Goal: Task Accomplishment & Management: Complete application form

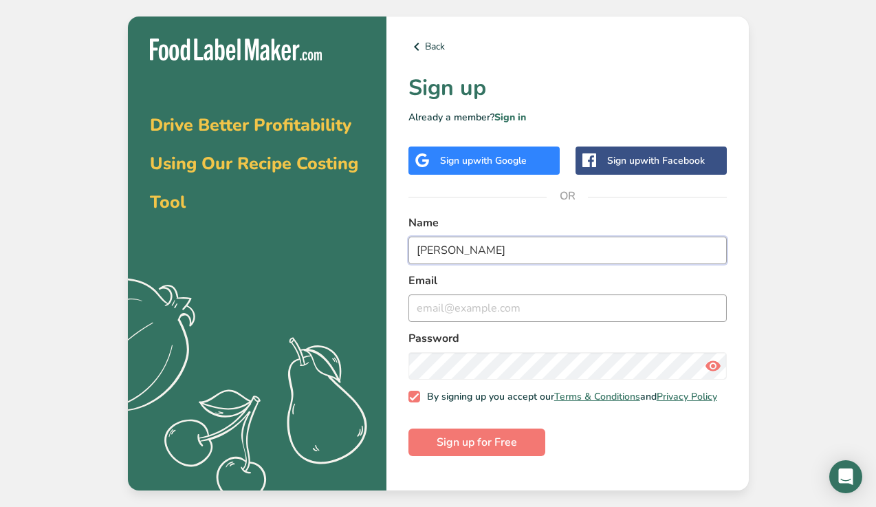
type input "[PERSON_NAME]"
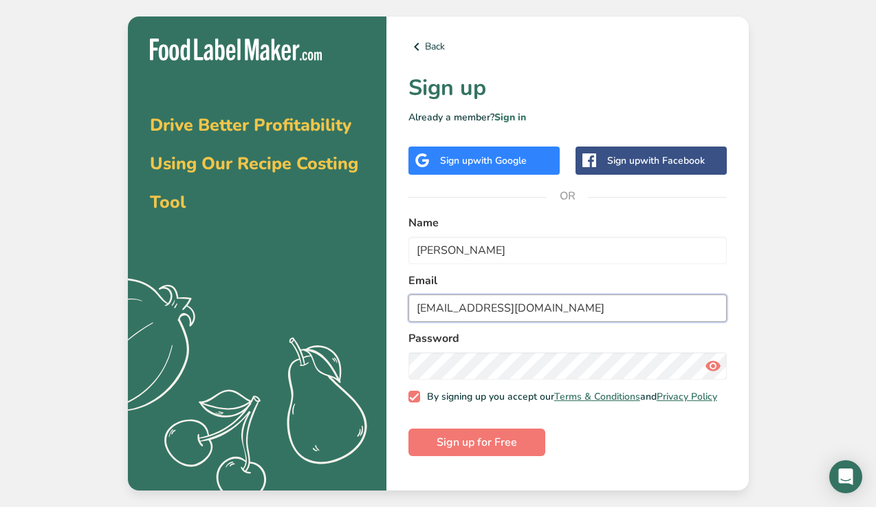
type input "[EMAIL_ADDRESS][DOMAIN_NAME]"
click at [718, 365] on icon at bounding box center [713, 366] width 17 height 25
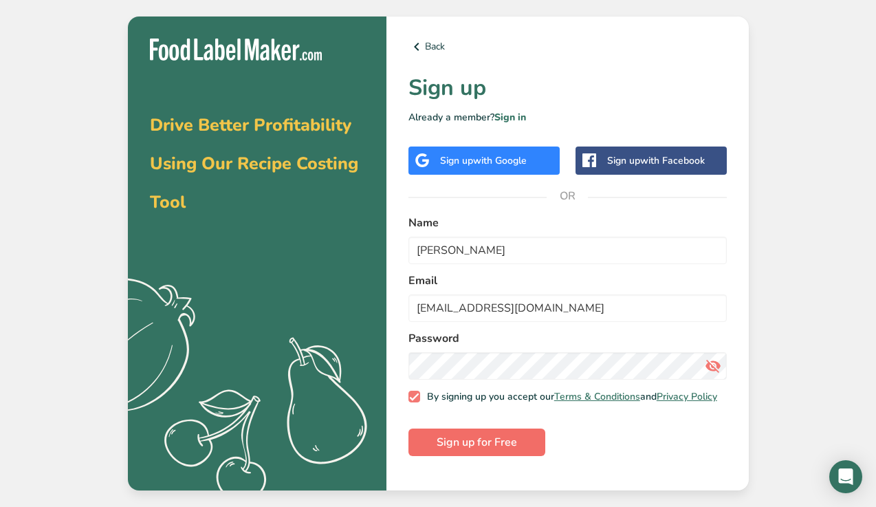
click at [510, 450] on span "Sign up for Free" at bounding box center [477, 442] width 80 height 17
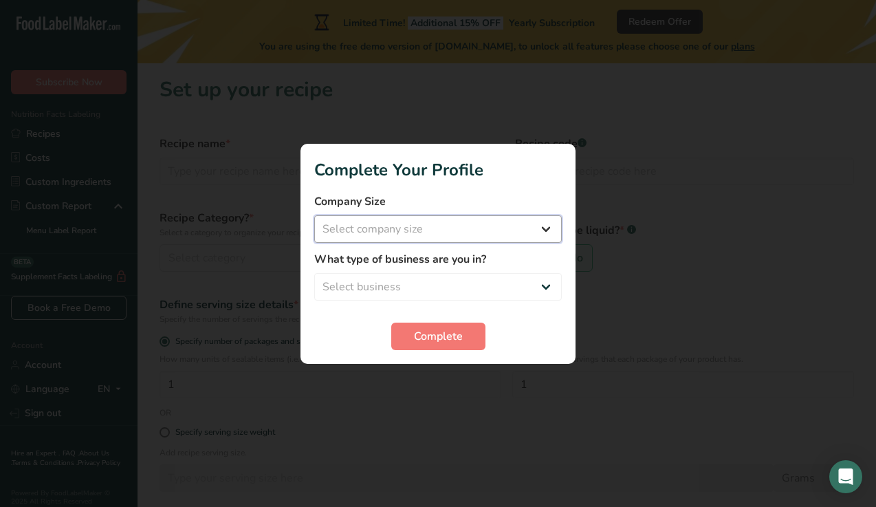
select select "1"
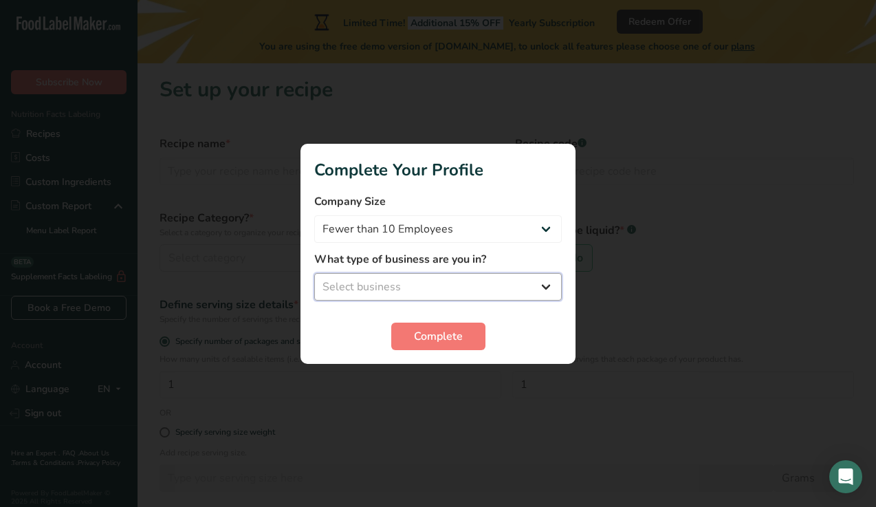
select select "5"
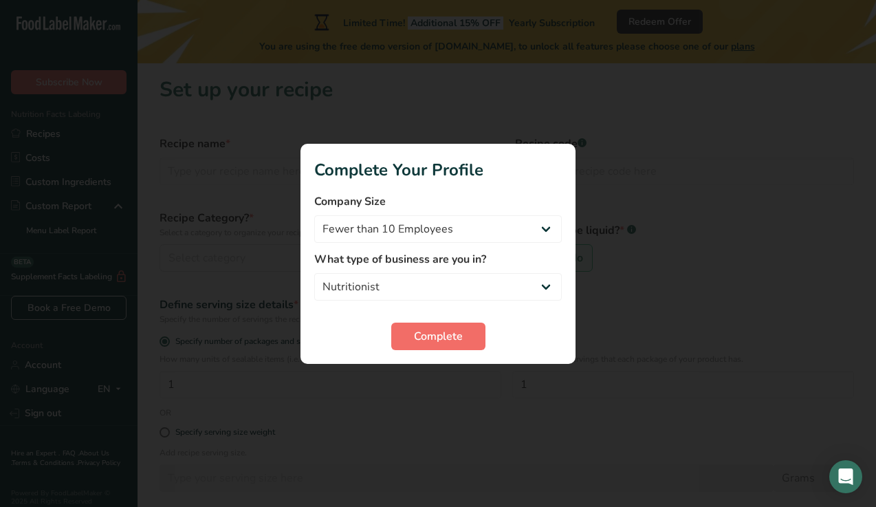
click at [440, 335] on span "Complete" at bounding box center [438, 336] width 49 height 17
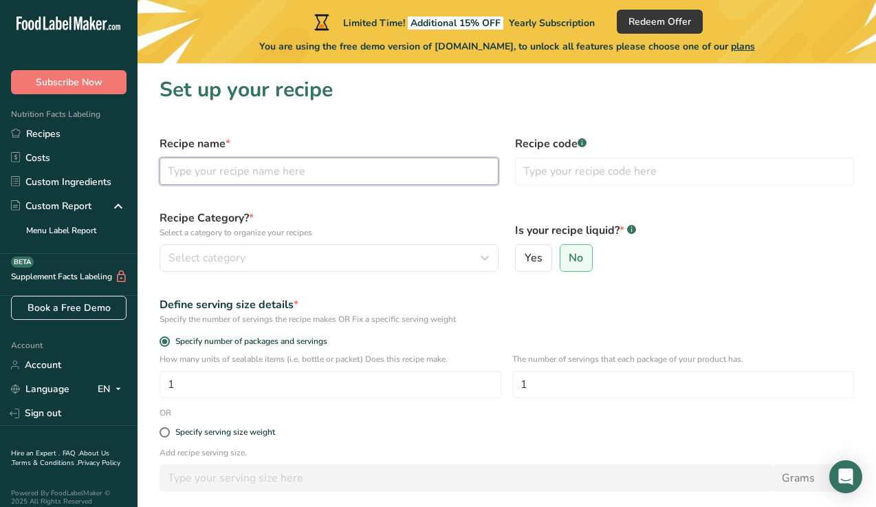
click at [319, 181] on input "text" at bounding box center [329, 172] width 339 height 28
click at [277, 167] on input "raspberry Overnight oats" at bounding box center [329, 172] width 339 height 28
click at [171, 170] on input "raspberry Overnight Oats" at bounding box center [329, 172] width 339 height 28
type input "Raspberry Overnight Oats"
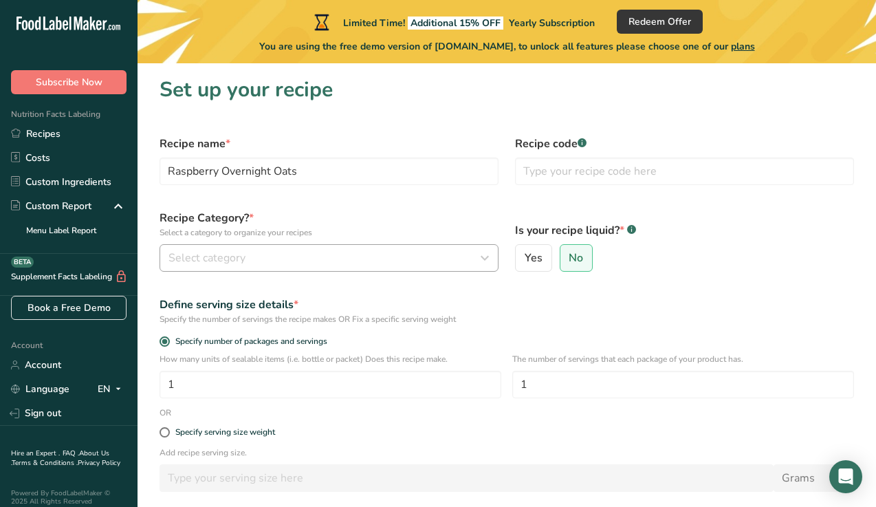
click at [453, 259] on div "Select category" at bounding box center [325, 258] width 313 height 17
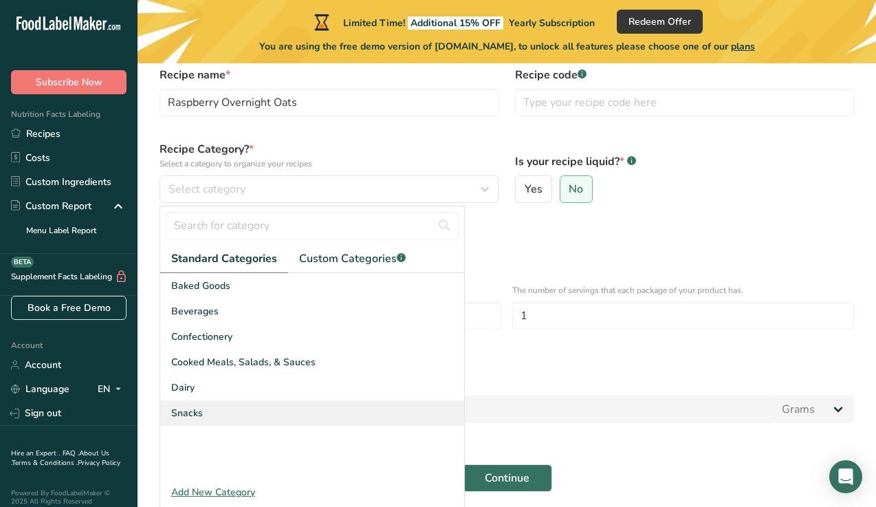
scroll to position [61, 0]
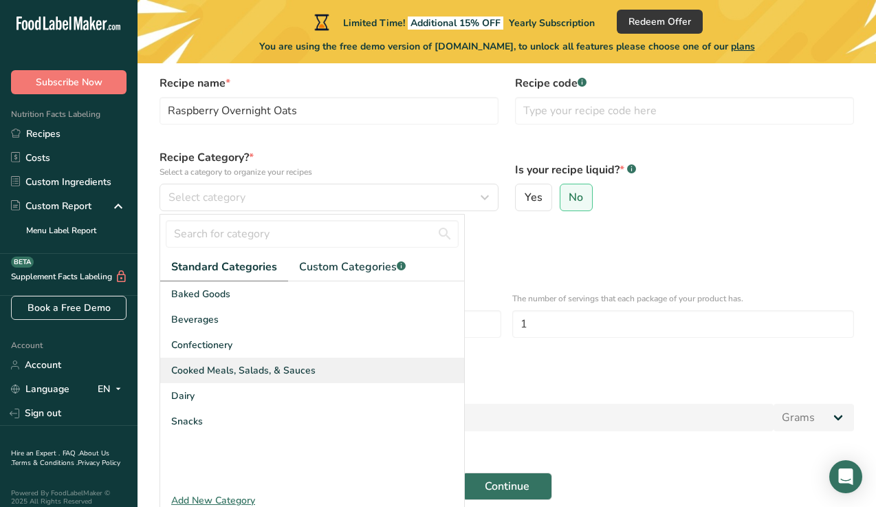
click at [308, 371] on span "Cooked Meals, Salads, & Sauces" at bounding box center [243, 370] width 144 height 14
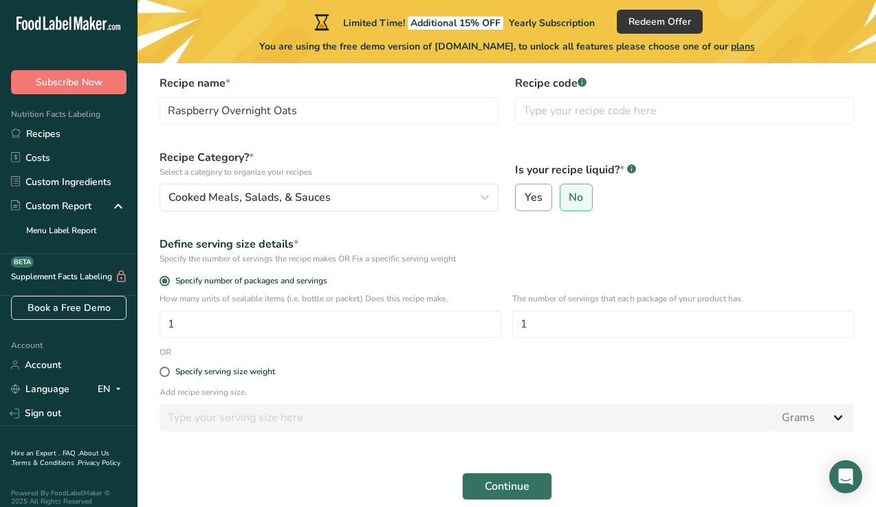
click at [542, 202] on label "Yes" at bounding box center [533, 198] width 37 height 28
click at [525, 202] on input "Yes" at bounding box center [520, 197] width 9 height 9
radio input "true"
radio input "false"
select select "22"
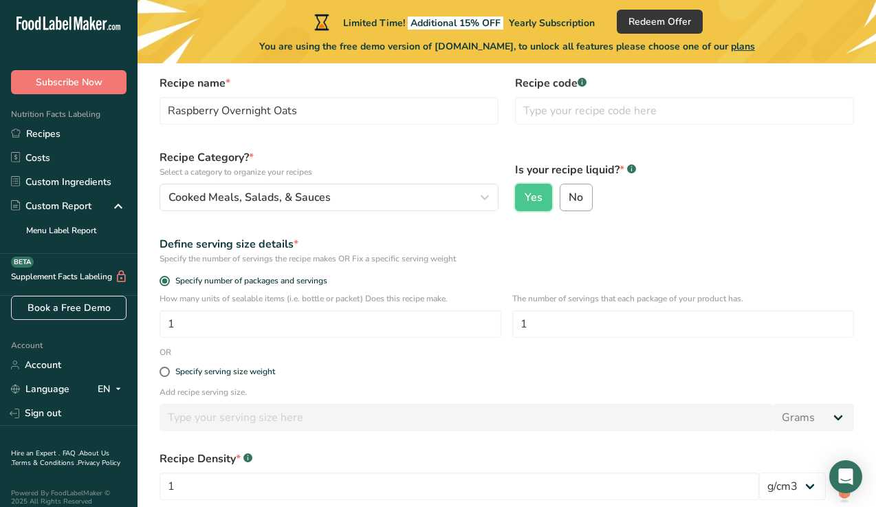
click at [578, 202] on span "No" at bounding box center [576, 198] width 14 height 14
click at [570, 202] on input "No" at bounding box center [565, 197] width 9 height 9
radio input "true"
radio input "false"
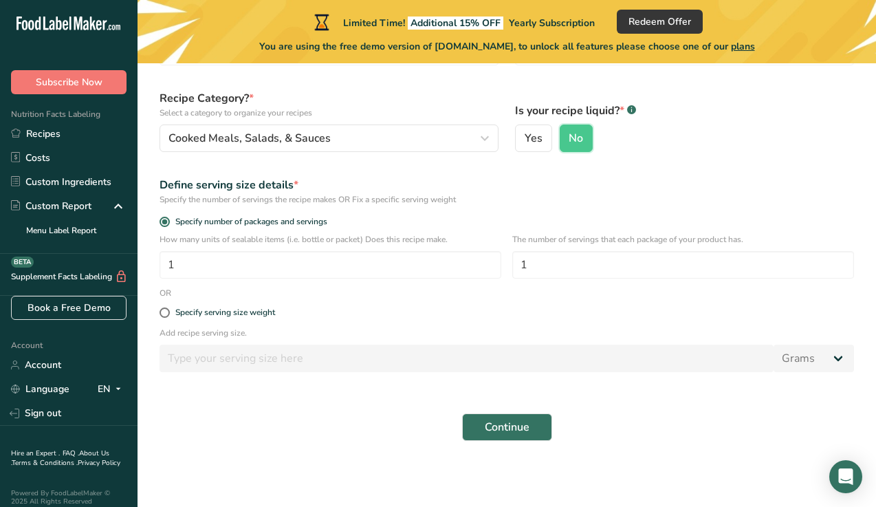
scroll to position [120, 0]
click at [520, 426] on span "Continue" at bounding box center [507, 427] width 45 height 17
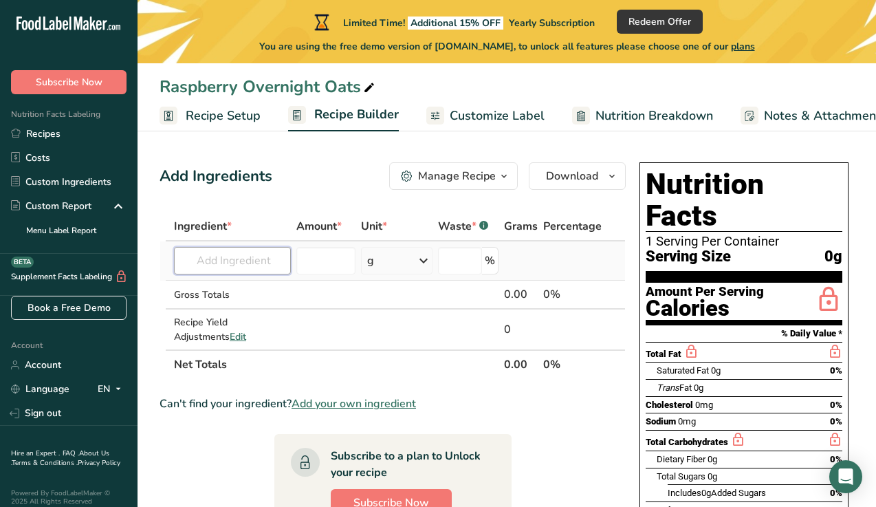
click at [253, 254] on input "text" at bounding box center [232, 261] width 117 height 28
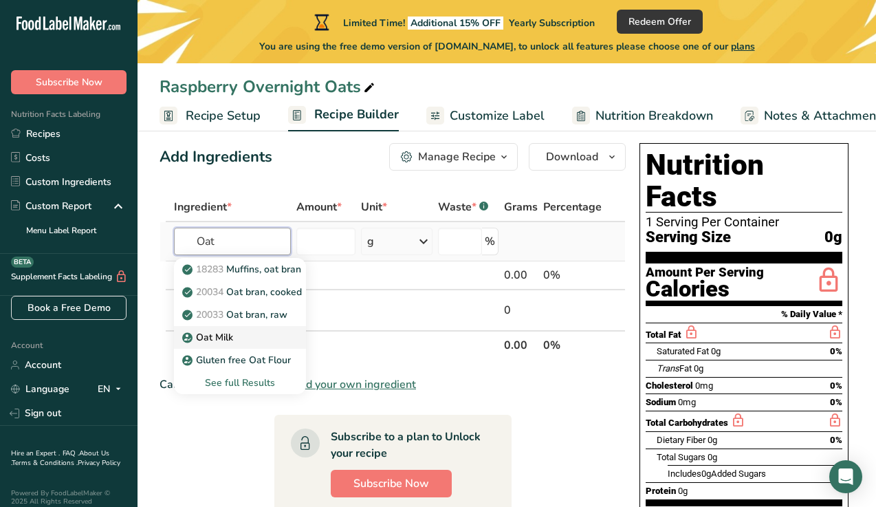
scroll to position [19, 0]
type input "O"
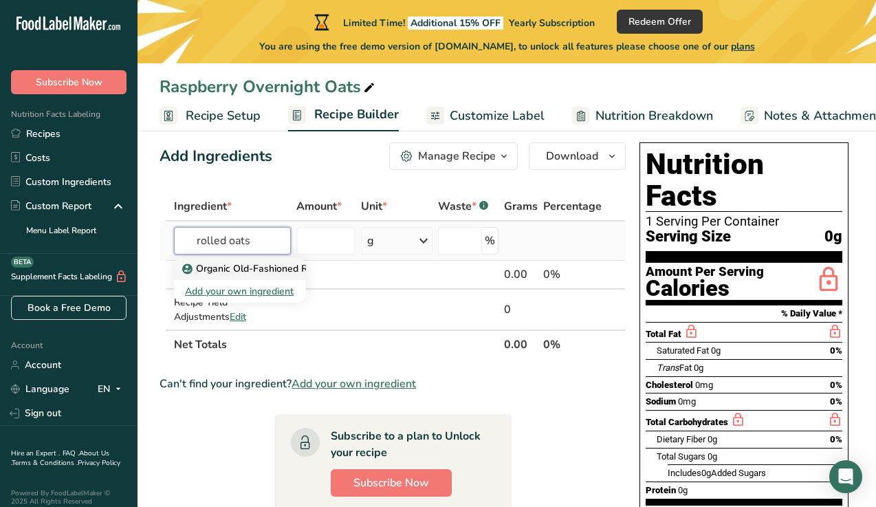
scroll to position [20, 0]
type input "r"
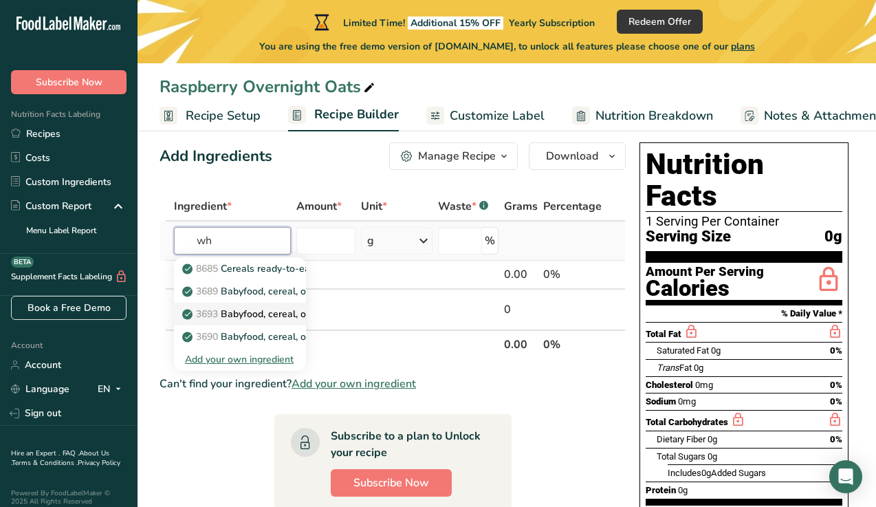
type input "w"
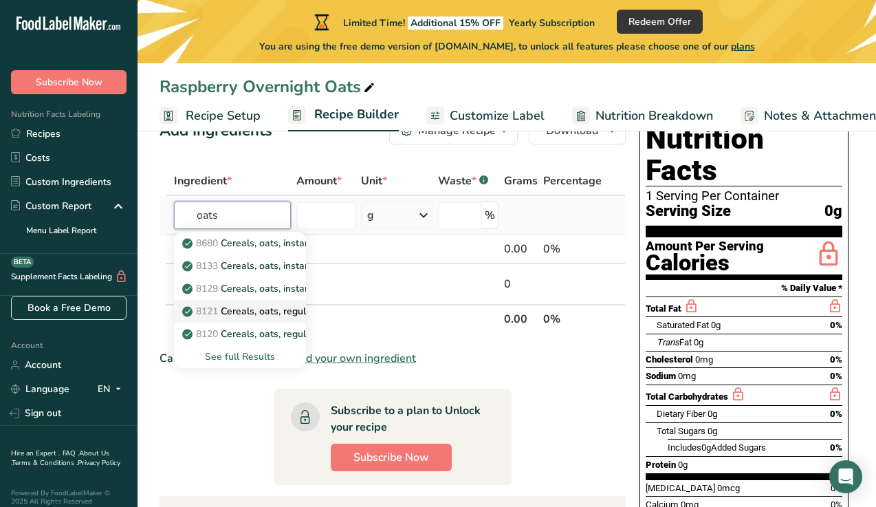
scroll to position [66, 0]
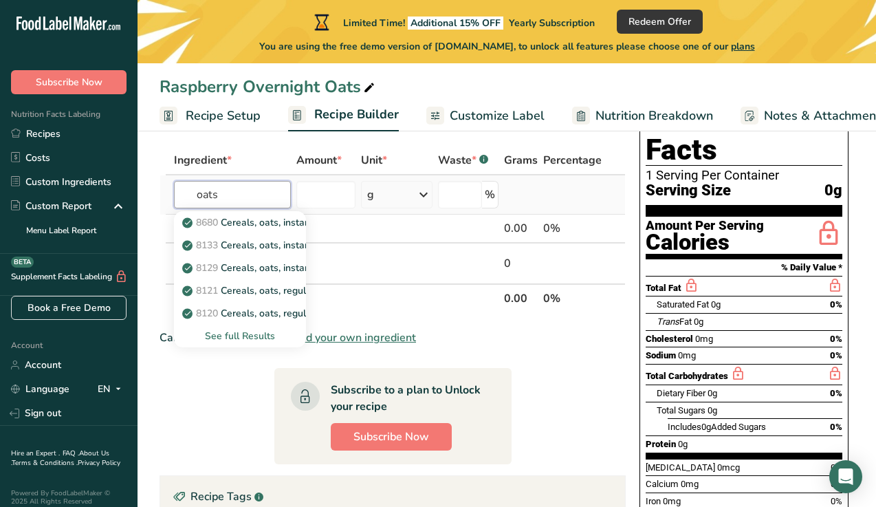
type input "oats"
click at [263, 340] on div "See full Results" at bounding box center [240, 336] width 110 height 14
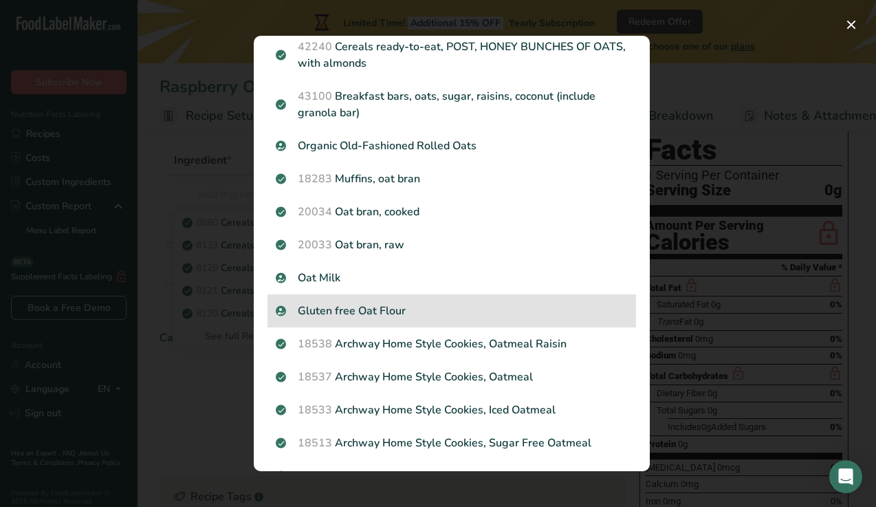
scroll to position [965, 0]
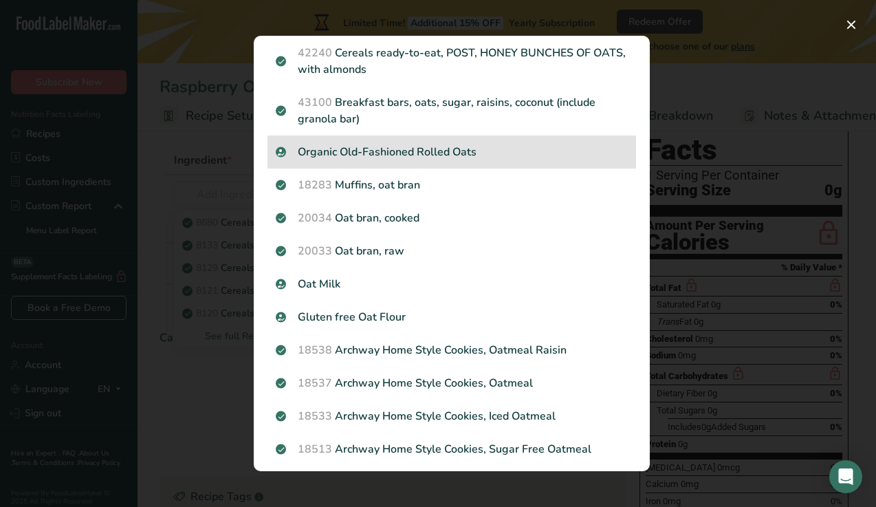
click at [477, 151] on p "Organic Old-Fashioned Rolled Oats" at bounding box center [452, 152] width 352 height 17
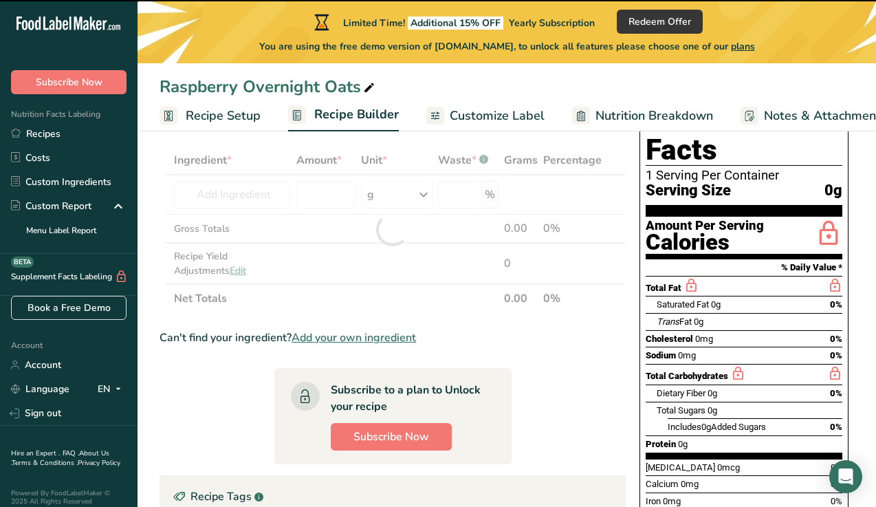
type input "0"
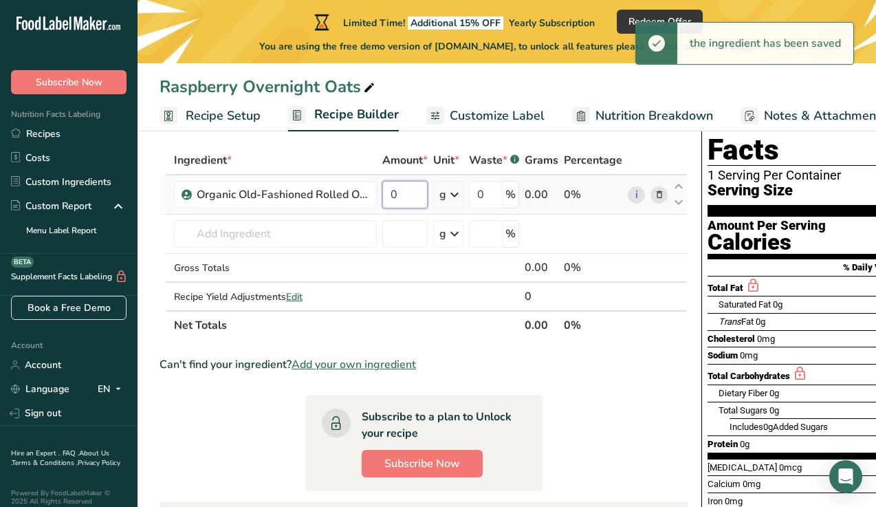
click at [416, 193] on input "0" at bounding box center [404, 195] width 45 height 28
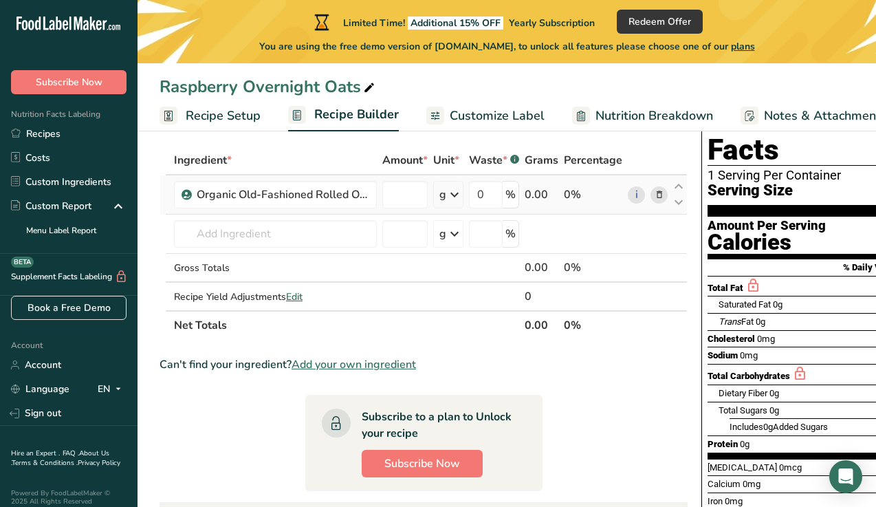
click at [458, 195] on div "Ingredient * Amount * Unit * Waste * .a-a{fill:#347362;}.b-a{fill:#fff;} Grams …" at bounding box center [424, 243] width 528 height 194
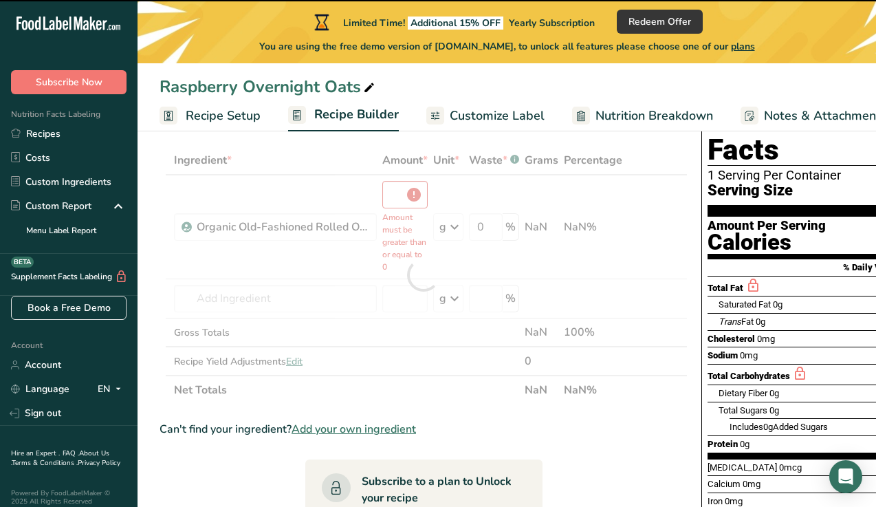
type input "0"
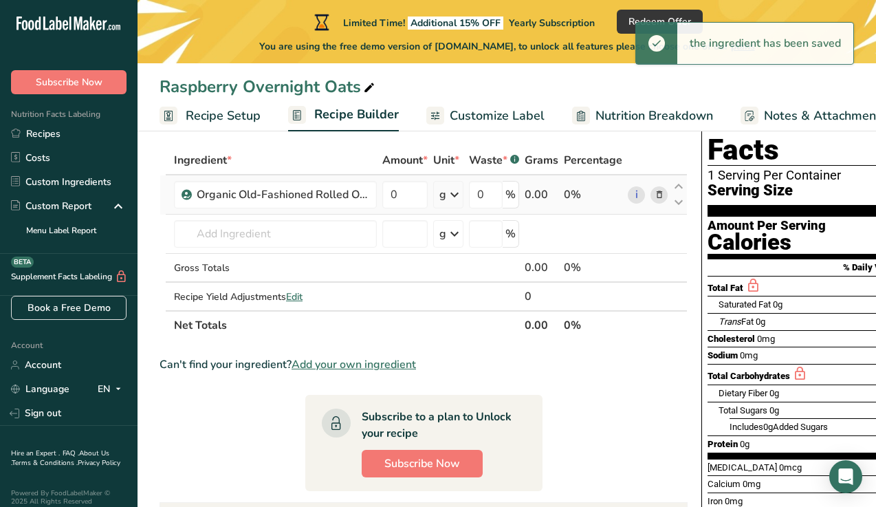
click at [455, 194] on icon at bounding box center [454, 194] width 17 height 25
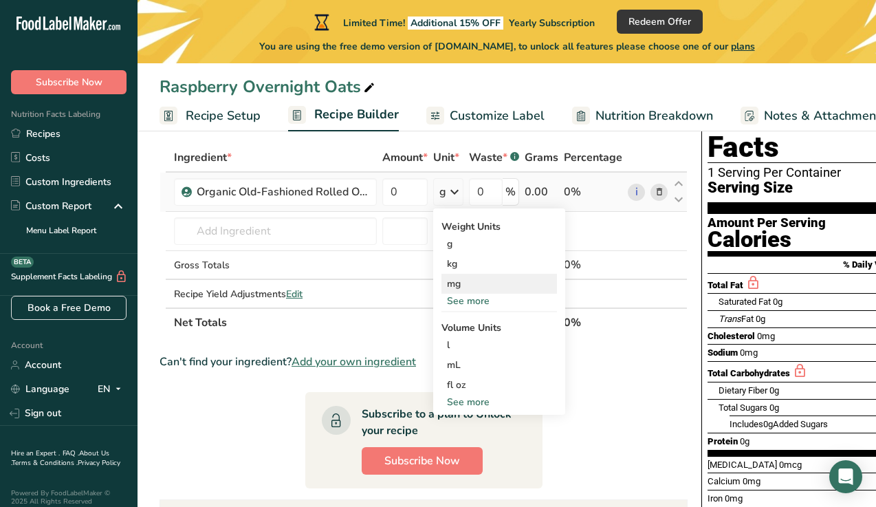
scroll to position [66, 0]
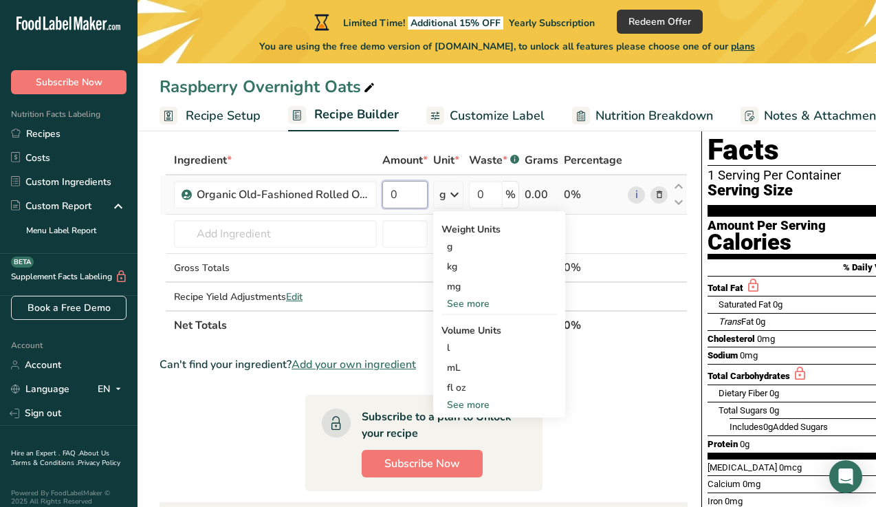
click at [412, 200] on input "0" at bounding box center [404, 195] width 45 height 28
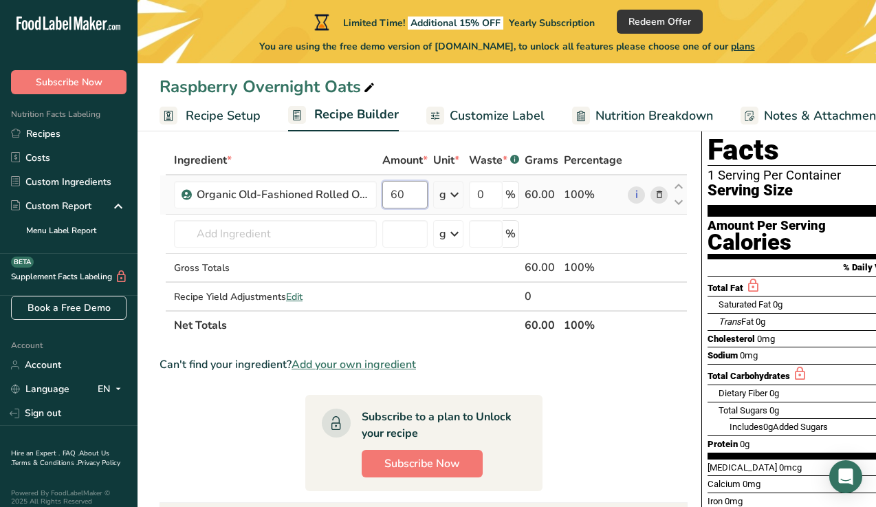
type input "60"
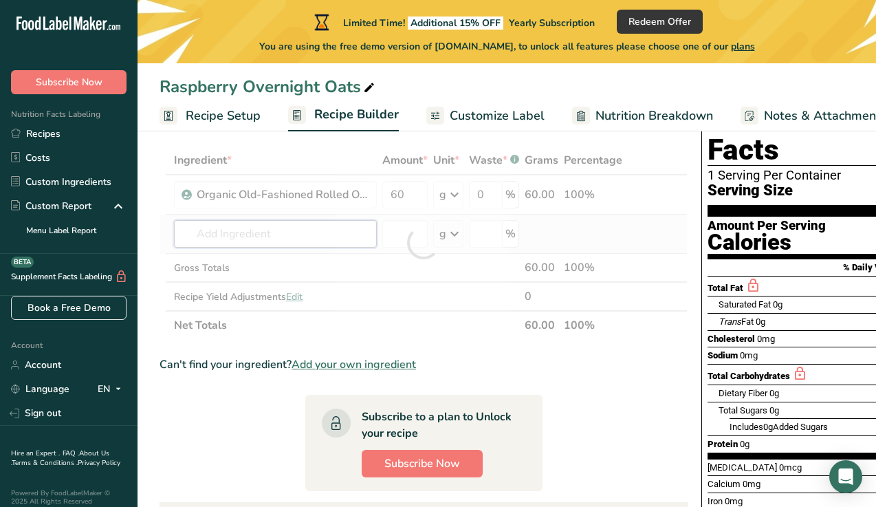
click at [325, 236] on div "Ingredient * Amount * Unit * Waste * .a-a{fill:#347362;}.b-a{fill:#fff;} Grams …" at bounding box center [424, 243] width 528 height 194
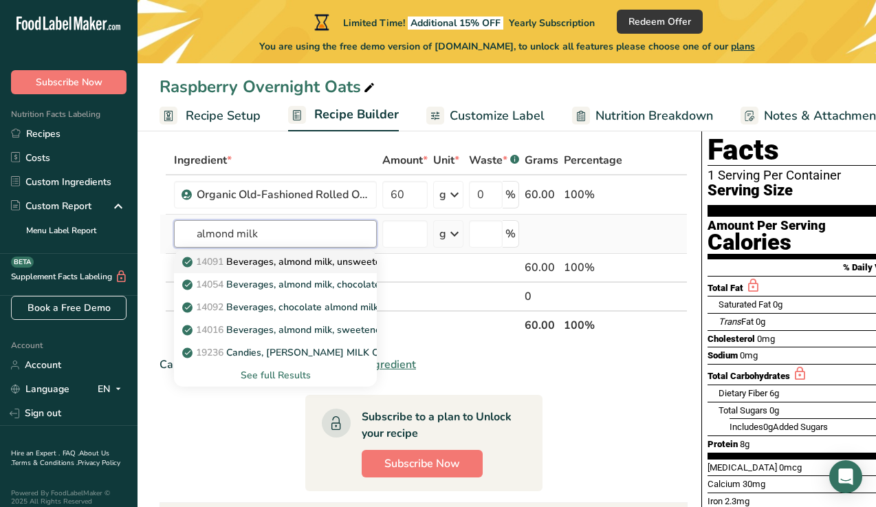
type input "almond milk"
click at [347, 257] on p "14091 Beverages, almond milk, unsweetened, shelf stable" at bounding box center [320, 262] width 270 height 14
type input "Beverages, almond milk, unsweetened, shelf stable"
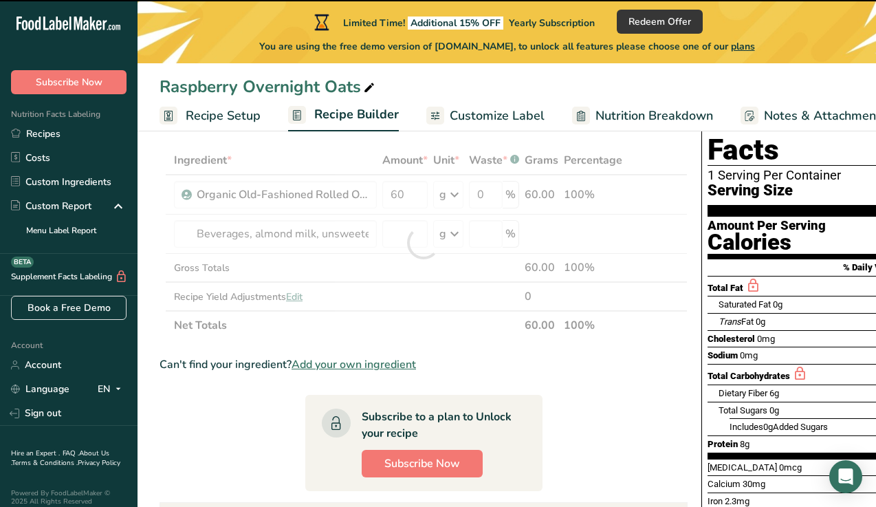
type input "0"
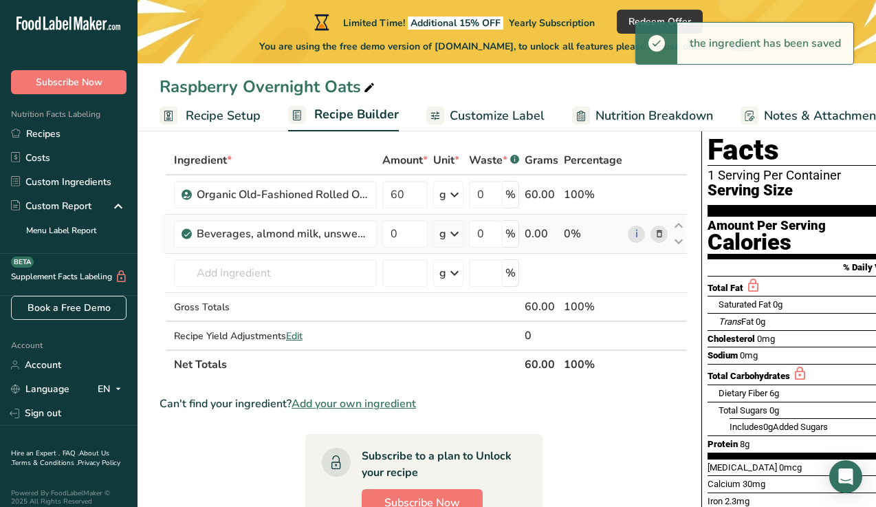
click at [450, 230] on icon at bounding box center [454, 234] width 17 height 25
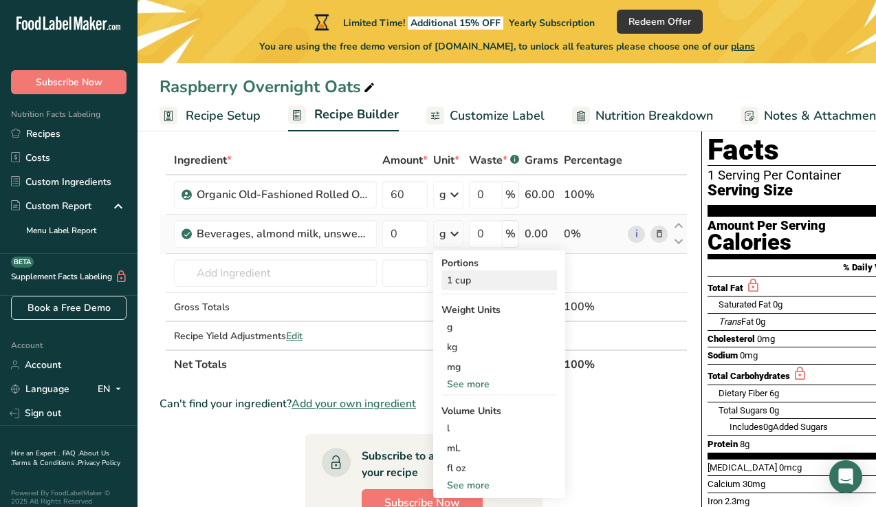
click at [464, 280] on div "1 cup" at bounding box center [500, 280] width 116 height 20
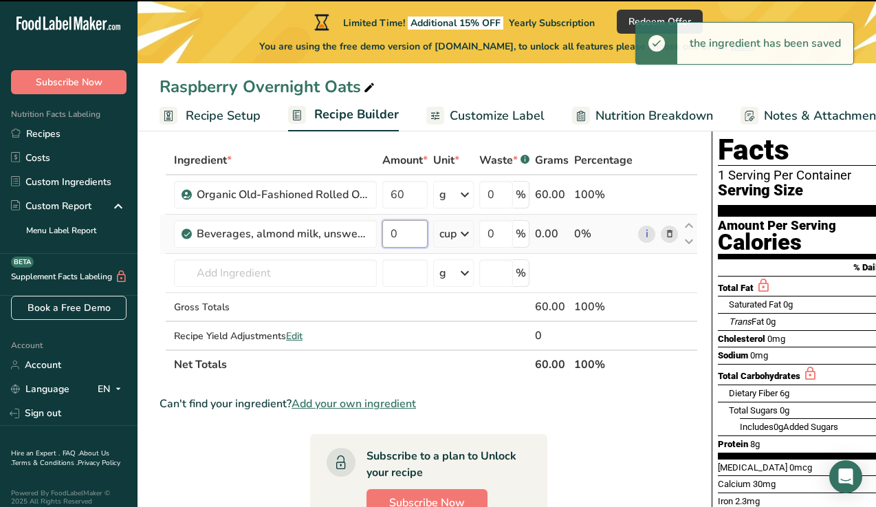
click at [400, 234] on input "0" at bounding box center [404, 234] width 45 height 28
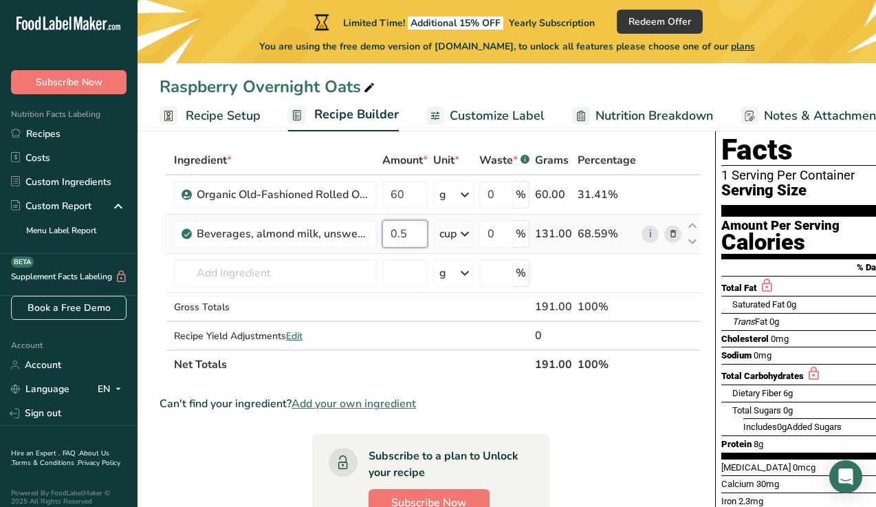
type input "0.5"
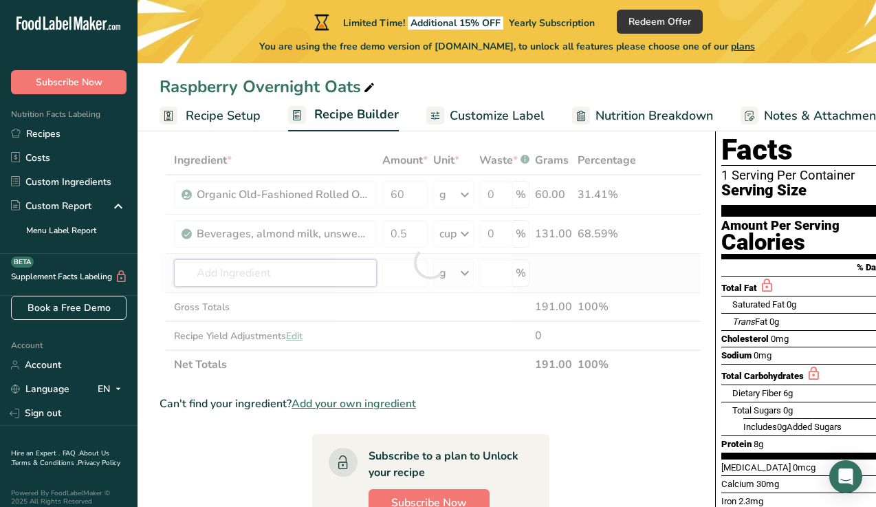
click at [342, 278] on div "Ingredient * Amount * Unit * Waste * .a-a{fill:#347362;}.b-a{fill:#fff;} Grams …" at bounding box center [431, 262] width 542 height 233
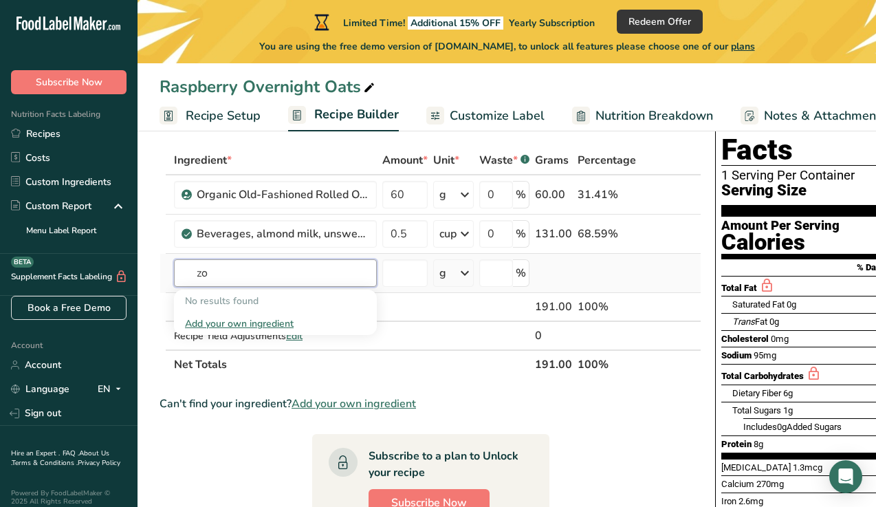
type input "z"
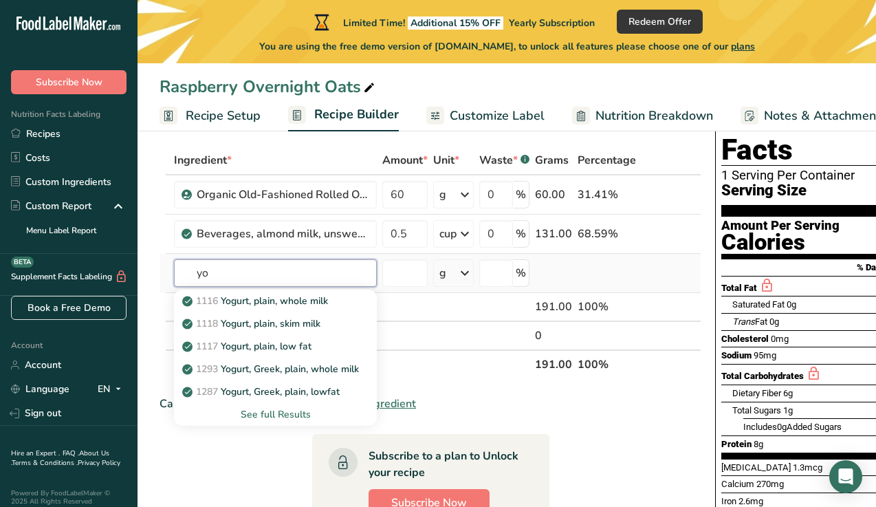
type input "y"
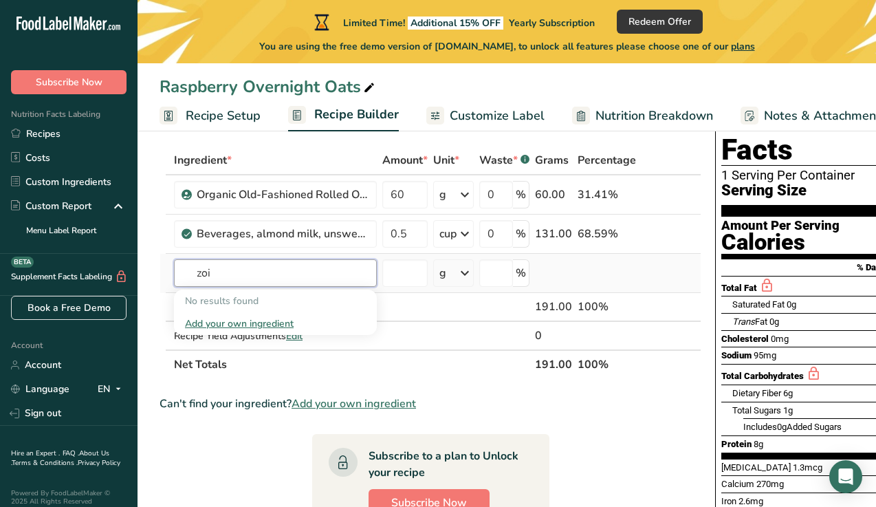
type input "zoi"
click at [268, 324] on div "Add your own ingredient" at bounding box center [275, 323] width 181 height 14
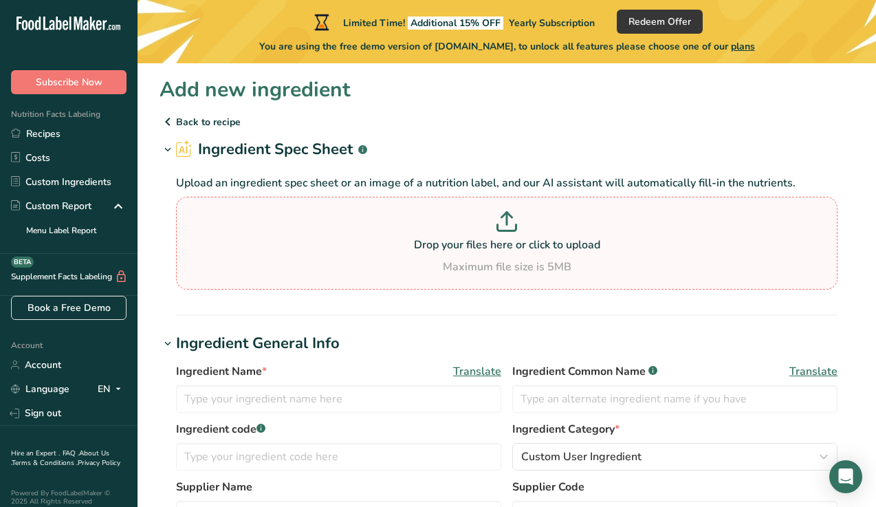
click at [479, 221] on p at bounding box center [507, 223] width 655 height 25
click at [479, 221] on input "Drop your files here or click to upload Maximum file size is 5MB" at bounding box center [507, 243] width 662 height 93
click at [312, 261] on div "Maximum file size is 5MB" at bounding box center [507, 267] width 655 height 17
click at [312, 261] on input "Drop your files here or click to upload Maximum file size is 5MB" at bounding box center [507, 243] width 662 height 93
click at [421, 290] on div "Upload an ingredient spec sheet or an image of a nutrition label, and our AI as…" at bounding box center [507, 229] width 695 height 137
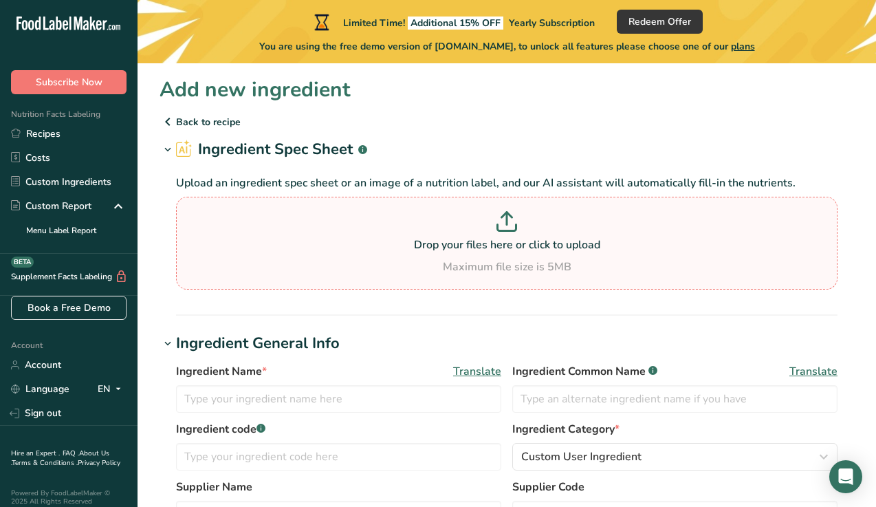
click at [420, 260] on div "Maximum file size is 5MB" at bounding box center [507, 267] width 655 height 17
click at [420, 260] on input "Drop your files here or click to upload Maximum file size is 5MB" at bounding box center [507, 243] width 662 height 93
click at [623, 267] on div "Maximum file size is 5MB" at bounding box center [507, 267] width 655 height 17
click at [623, 267] on input "Drop your files here or click to upload Maximum file size is 5MB" at bounding box center [507, 243] width 662 height 93
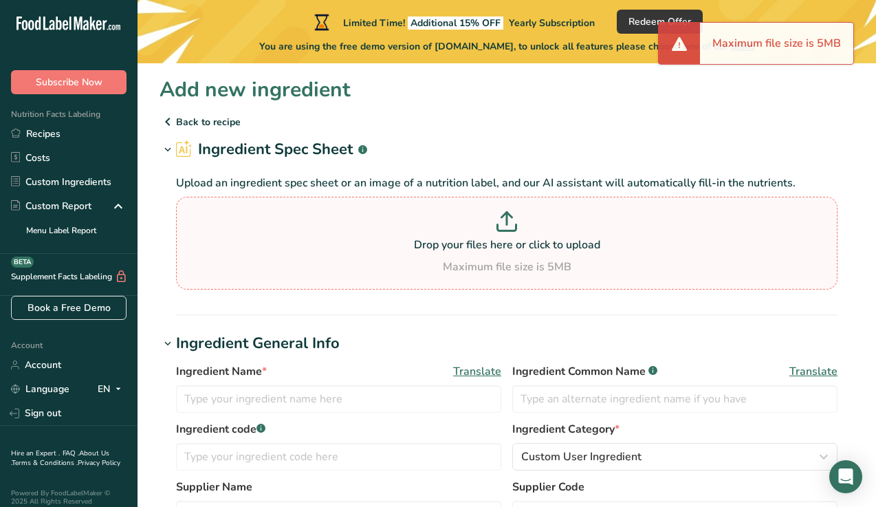
click at [609, 217] on p at bounding box center [507, 223] width 655 height 25
click at [609, 217] on input "Drop your files here or click to upload Maximum file size is 5MB" at bounding box center [507, 243] width 662 height 93
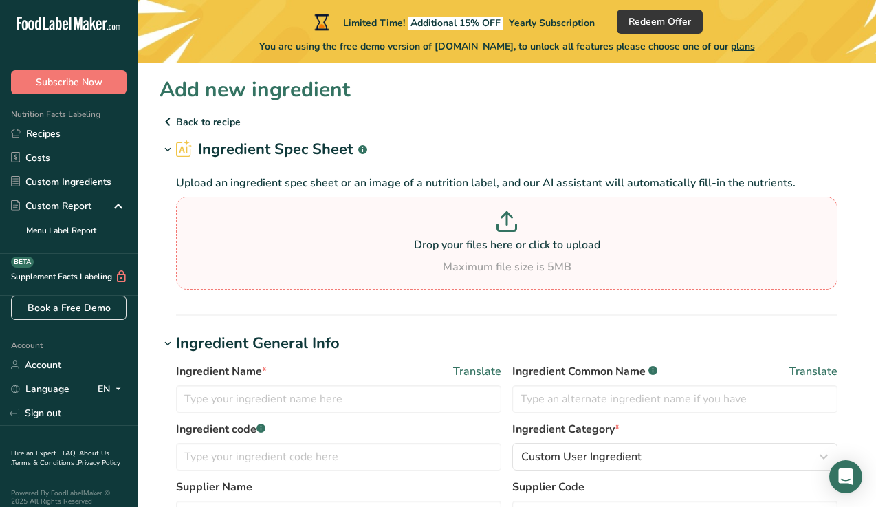
type input "C:\fakepath\IMG_5001.HEIC"
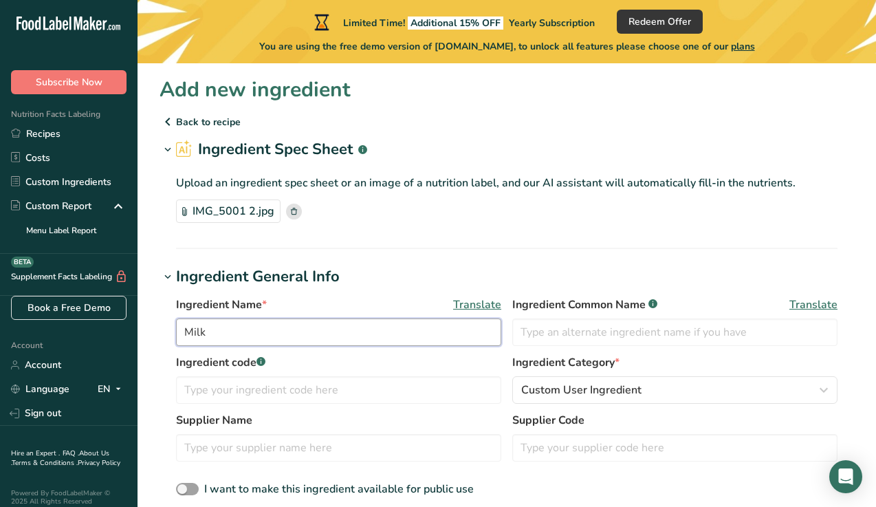
drag, startPoint x: 314, startPoint y: 334, endPoint x: 263, endPoint y: 347, distance: 51.9
click at [264, 347] on div "Ingredient Name * Translate Milk Ingredient Common Name .a-a{fill:#347362;}.b-a…" at bounding box center [507, 325] width 662 height 58
drag, startPoint x: 219, startPoint y: 340, endPoint x: 140, endPoint y: 335, distance: 79.3
type input "ZOI Raspberry Yogurt"
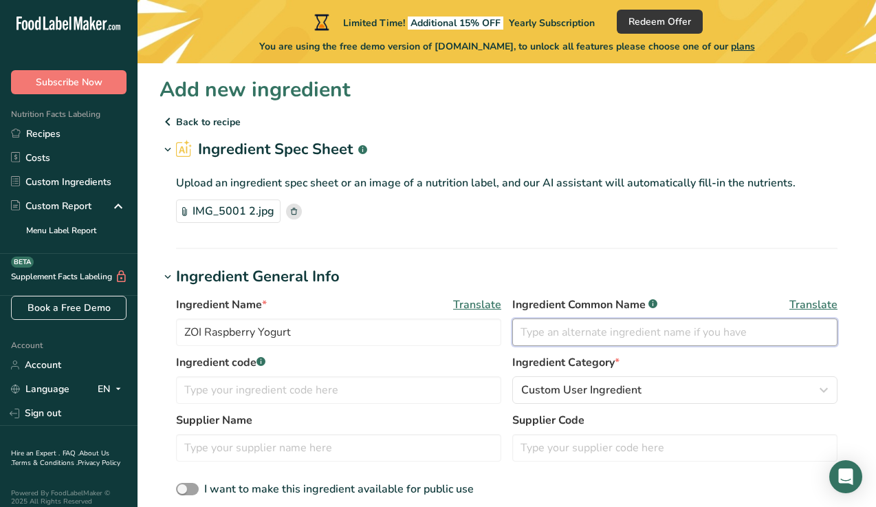
click at [540, 330] on input "text" at bounding box center [675, 333] width 325 height 28
type input "Y"
click at [257, 338] on input "ZOI Raspberry Yogurt" at bounding box center [338, 333] width 325 height 28
type input "ZOI Raspberry Greek Yogurt"
click at [560, 330] on input "text" at bounding box center [675, 333] width 325 height 28
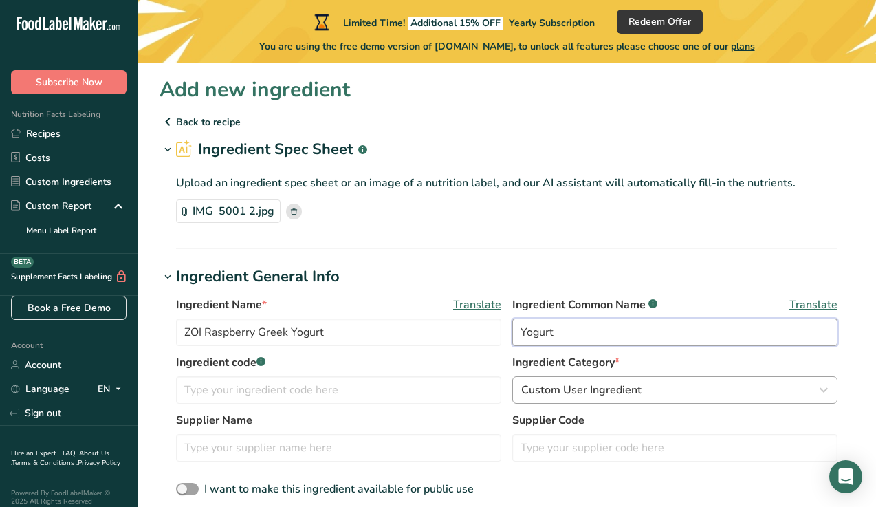
type input "Yogurt"
click at [561, 394] on span "Custom User Ingredient" at bounding box center [581, 390] width 120 height 17
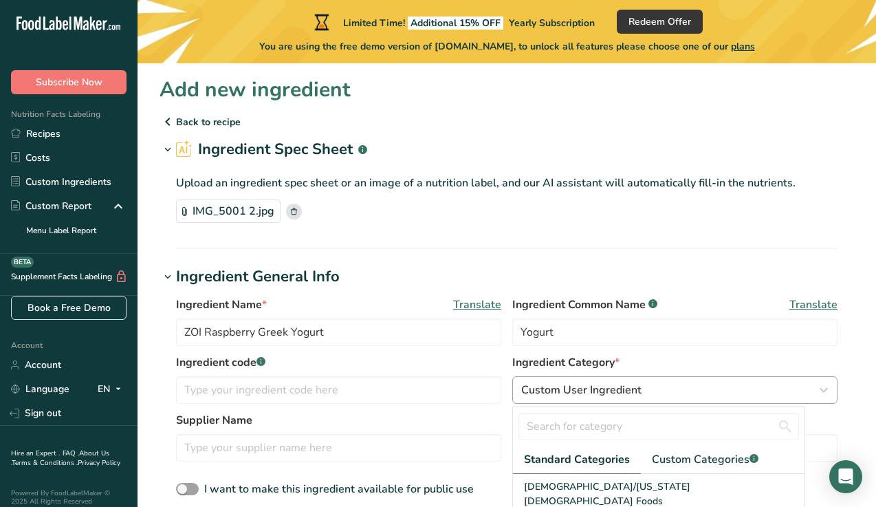
click at [561, 394] on span "Custom User Ingredient" at bounding box center [581, 390] width 120 height 17
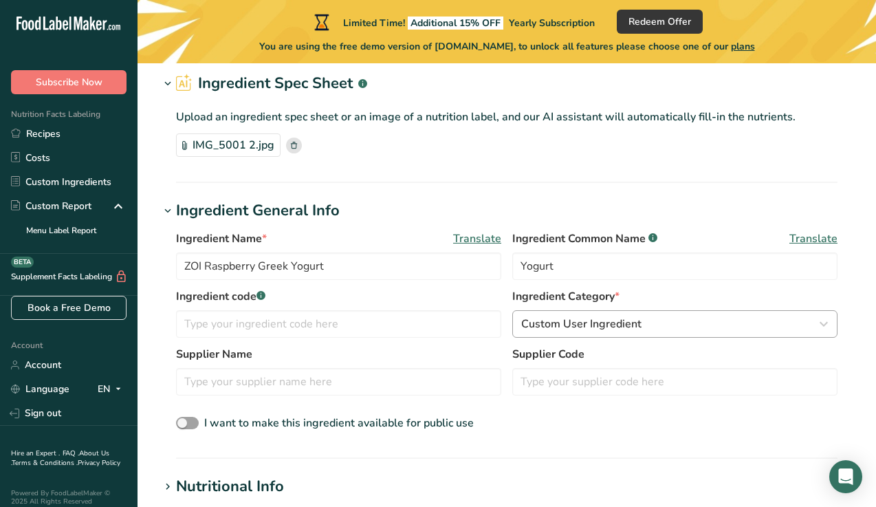
scroll to position [72, 0]
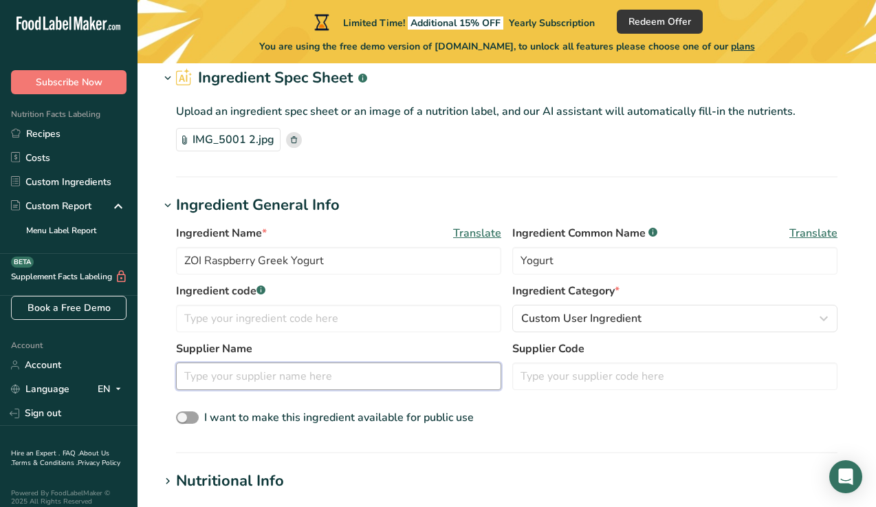
click at [449, 386] on input "text" at bounding box center [338, 377] width 325 height 28
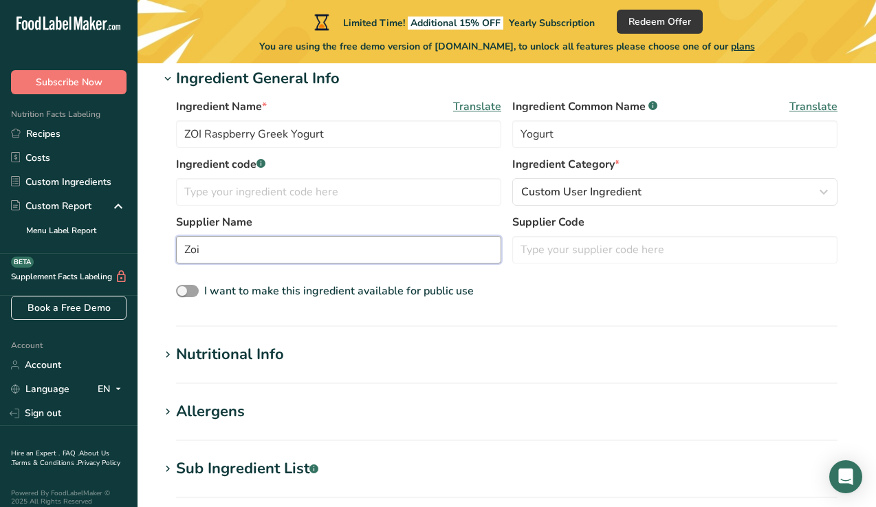
scroll to position [202, 0]
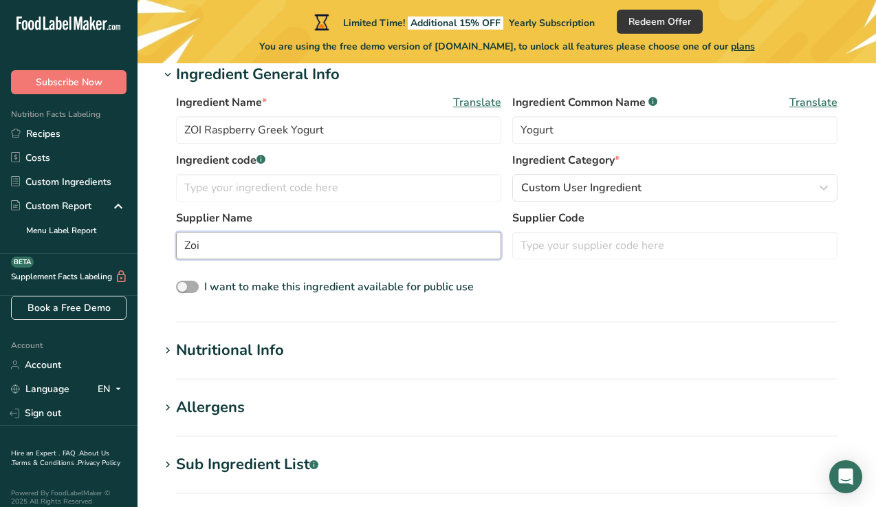
type input "Zoi"
click at [185, 290] on span at bounding box center [187, 287] width 23 height 13
click at [185, 290] on input "I want to make this ingredient available for public use" at bounding box center [180, 287] width 9 height 9
checkbox input "true"
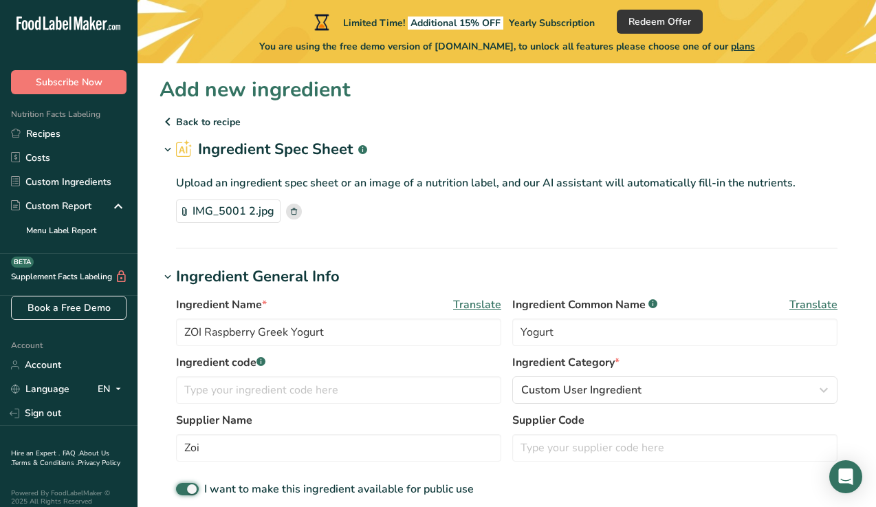
scroll to position [0, 0]
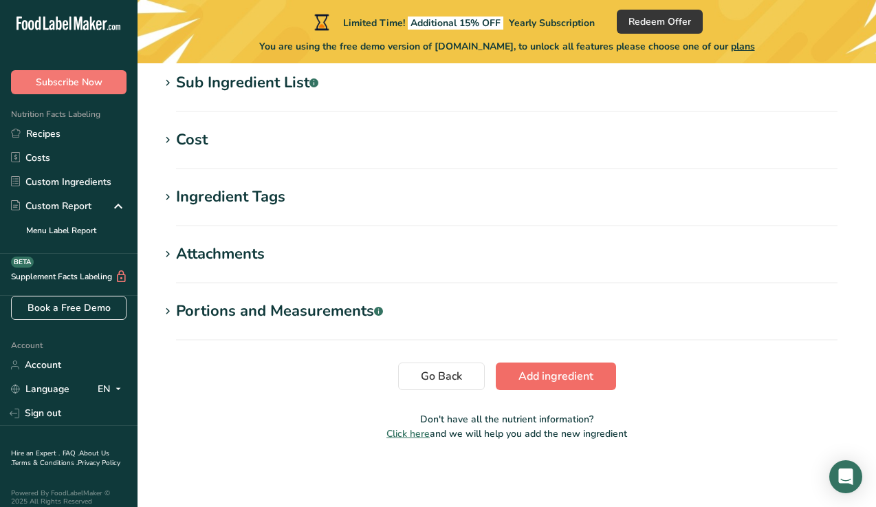
click at [532, 373] on span "Add ingredient" at bounding box center [556, 376] width 75 height 17
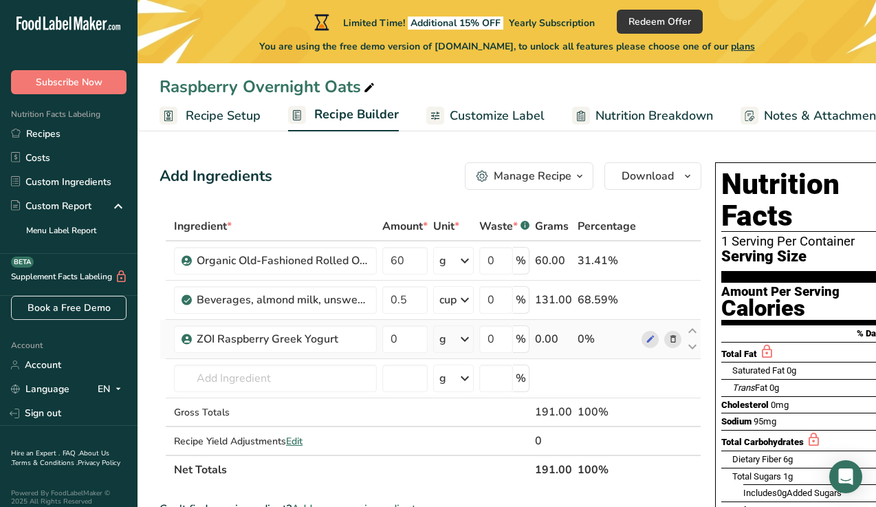
click at [460, 340] on icon at bounding box center [465, 339] width 17 height 25
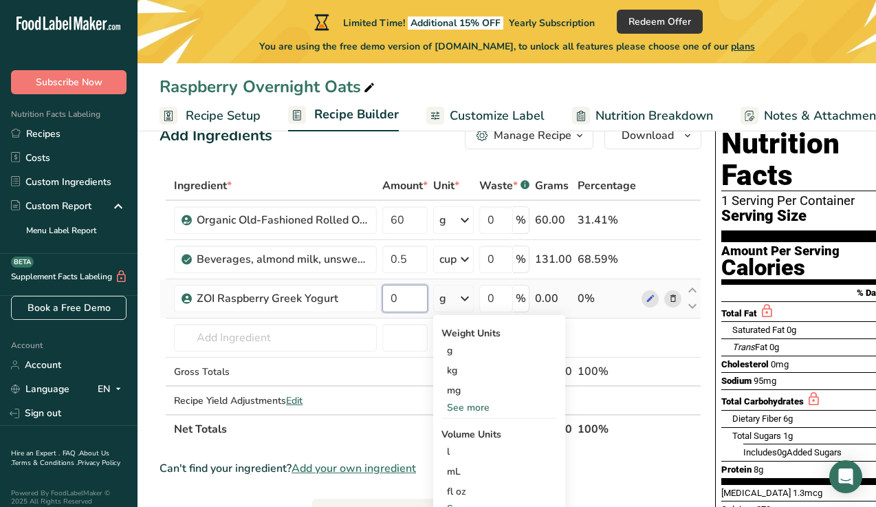
click at [404, 300] on input "0" at bounding box center [404, 299] width 45 height 28
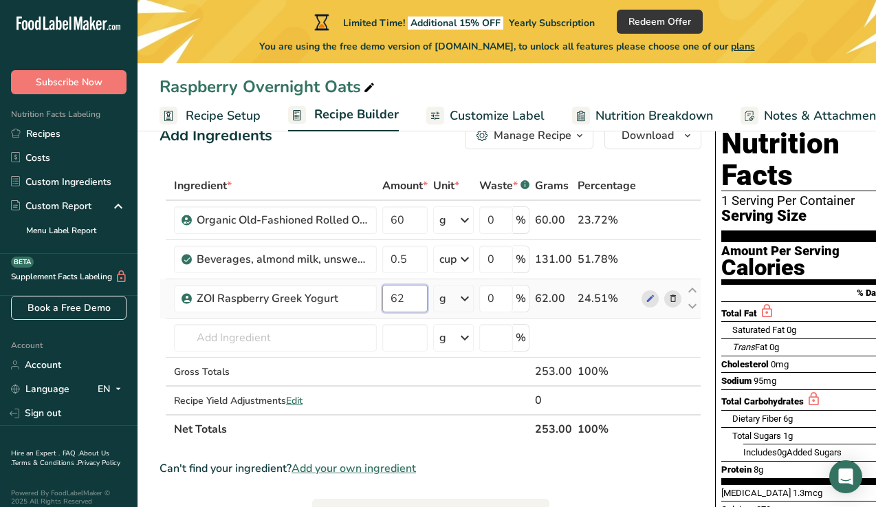
type input "62"
click at [338, 343] on div "Ingredient * Amount * Unit * Waste * .a-a{fill:#347362;}.b-a{fill:#fff;} Grams …" at bounding box center [431, 307] width 542 height 272
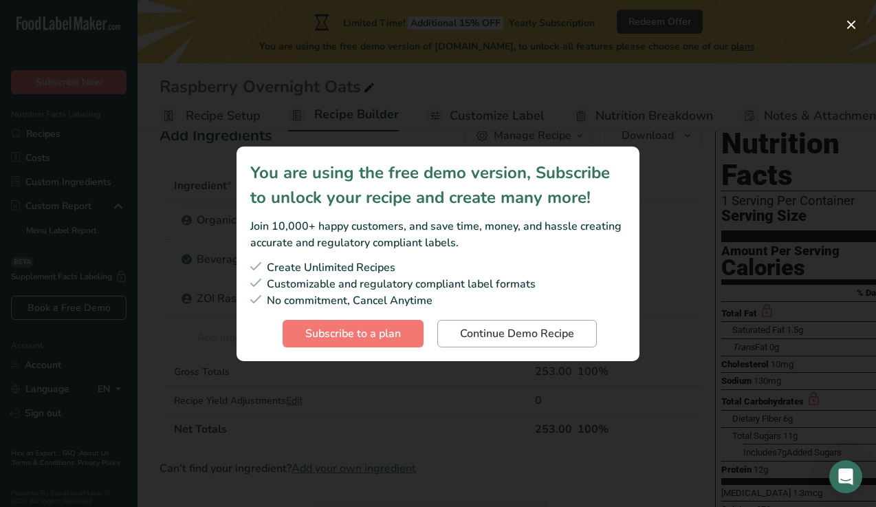
click at [493, 335] on span "Continue Demo Recipe" at bounding box center [517, 333] width 114 height 17
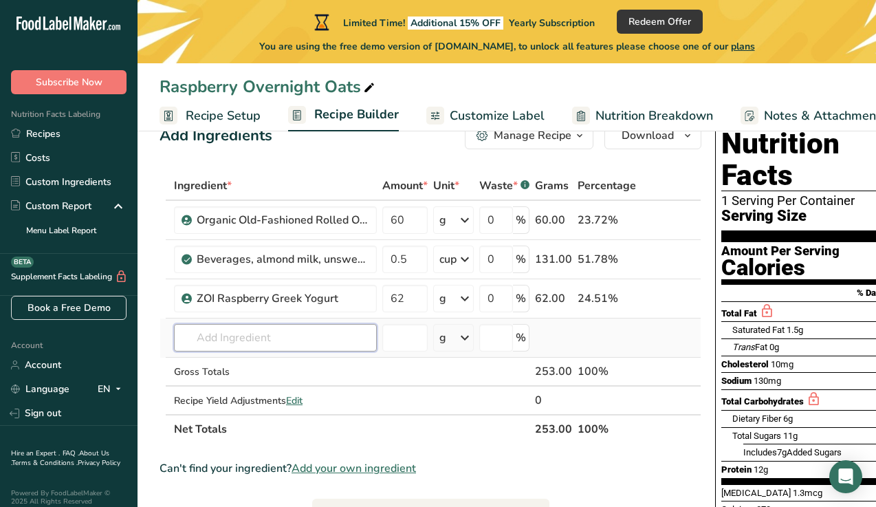
click at [360, 342] on input "text" at bounding box center [275, 338] width 203 height 28
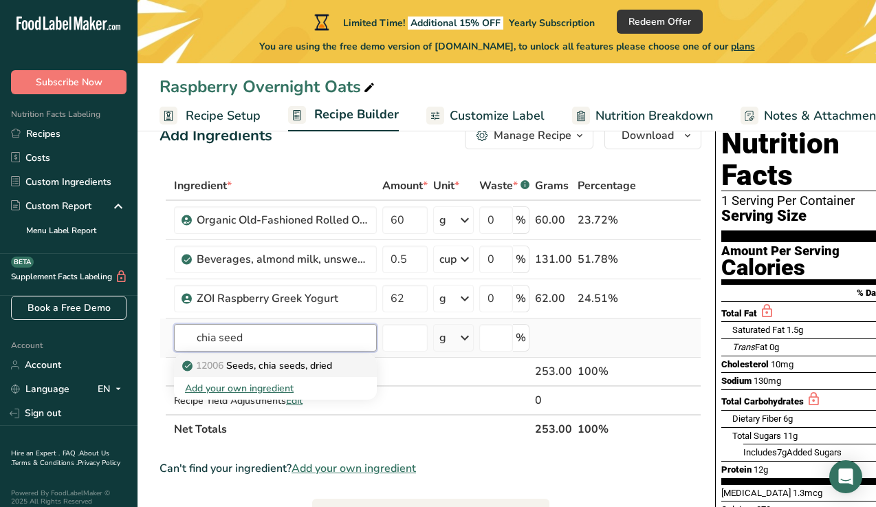
type input "chia seed"
click at [259, 367] on p "12006 Seeds, chia seeds, dried" at bounding box center [258, 365] width 147 height 14
type input "Seeds, chia seeds, dried"
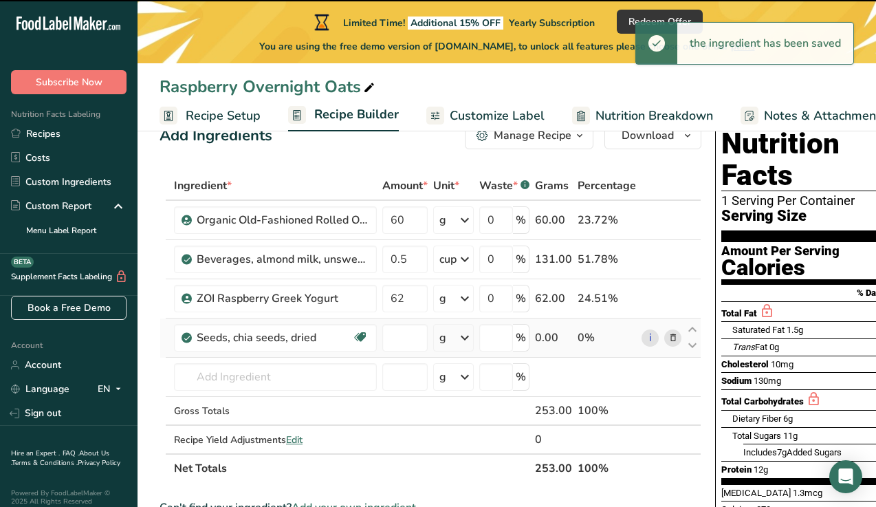
type input "0"
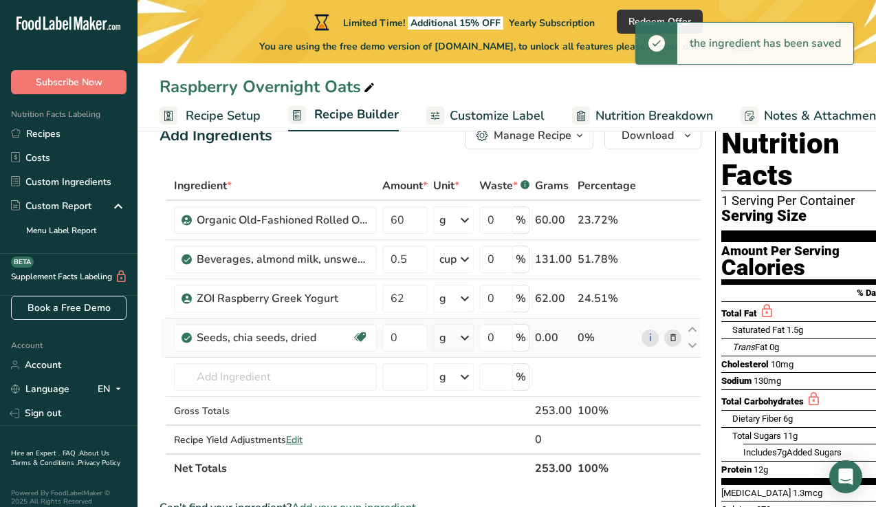
click at [470, 343] on icon at bounding box center [465, 337] width 17 height 25
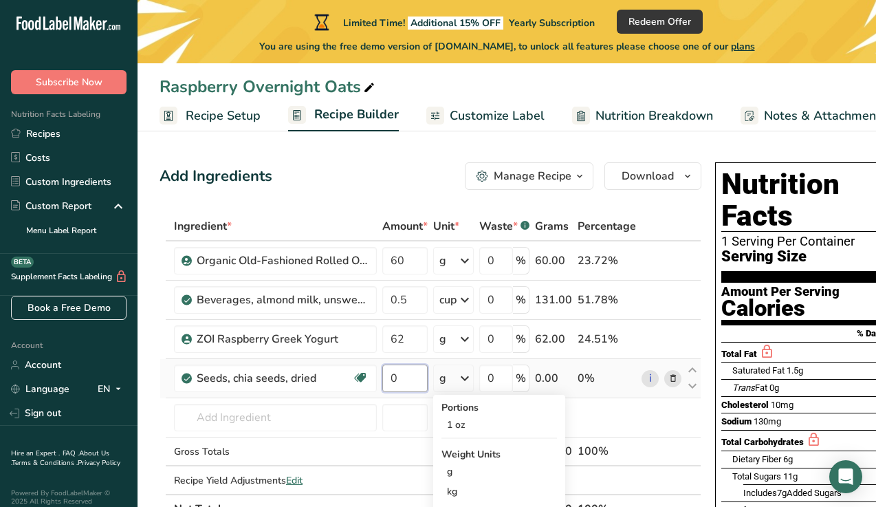
click at [398, 380] on input "0" at bounding box center [404, 379] width 45 height 28
type input "12"
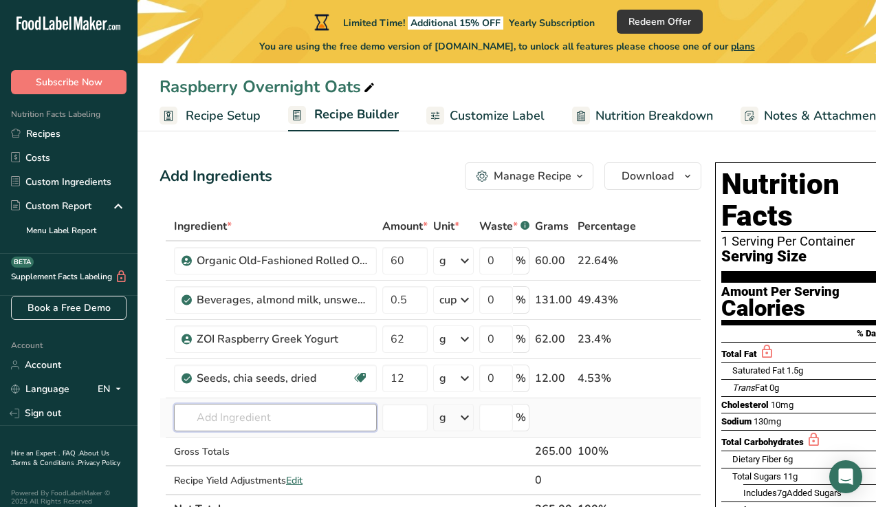
click at [327, 422] on div "Ingredient * Amount * Unit * Waste * .a-a{fill:#347362;}.b-a{fill:#fff;} Grams …" at bounding box center [431, 368] width 542 height 312
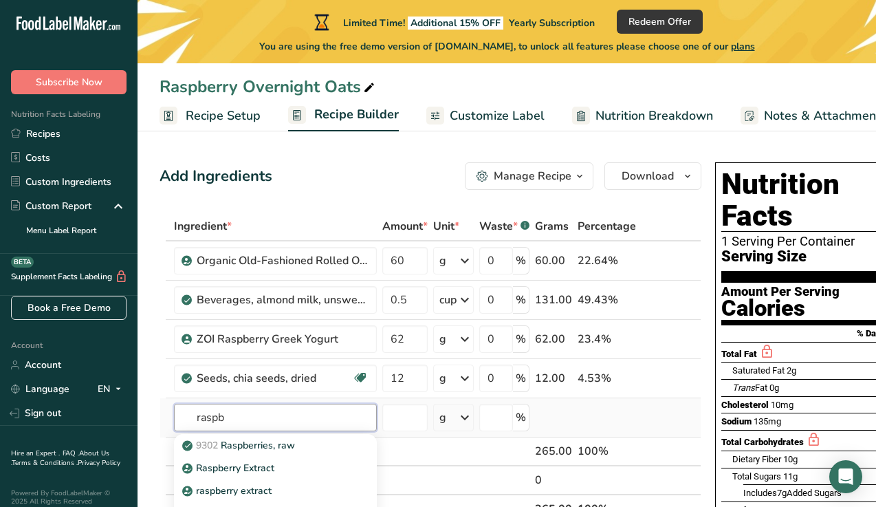
type input "raspberry"
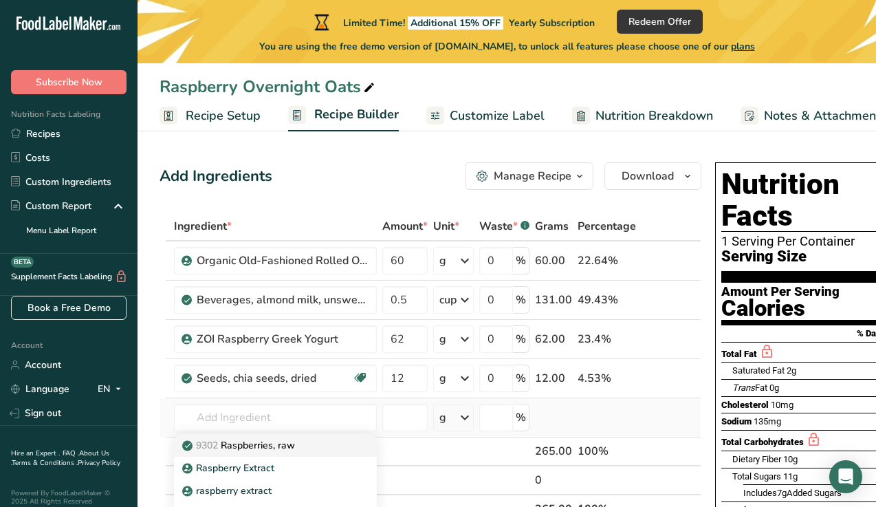
drag, startPoint x: 327, startPoint y: 422, endPoint x: 296, endPoint y: 446, distance: 40.2
click at [295, 446] on p "9302 Raspberries, raw" at bounding box center [240, 445] width 110 height 14
type input "Raspberries, raw"
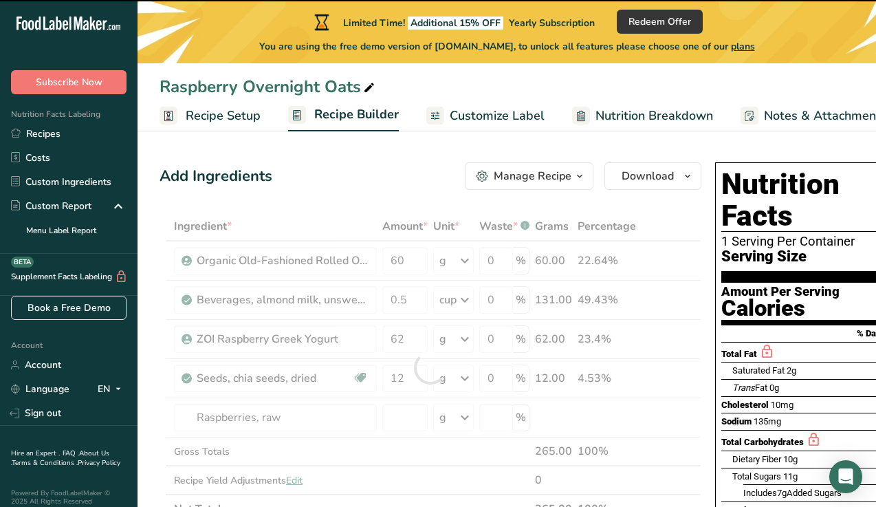
type input "0"
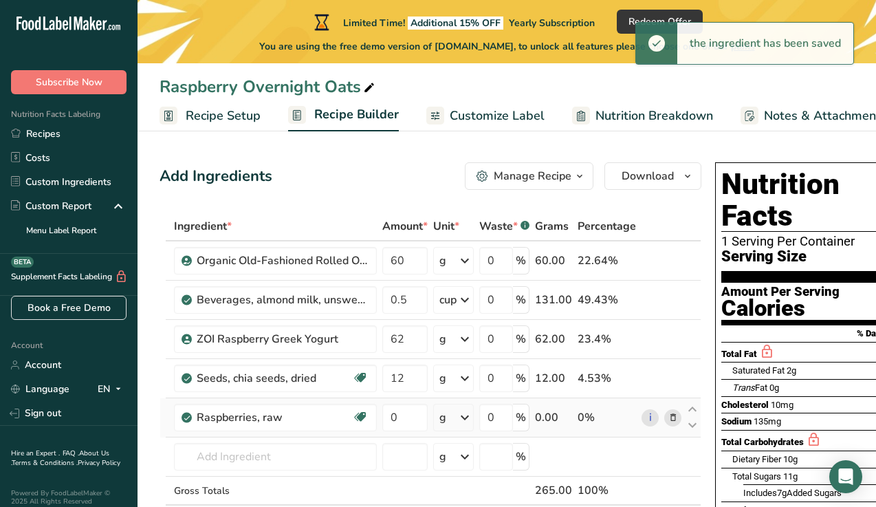
click at [468, 411] on icon at bounding box center [465, 417] width 17 height 25
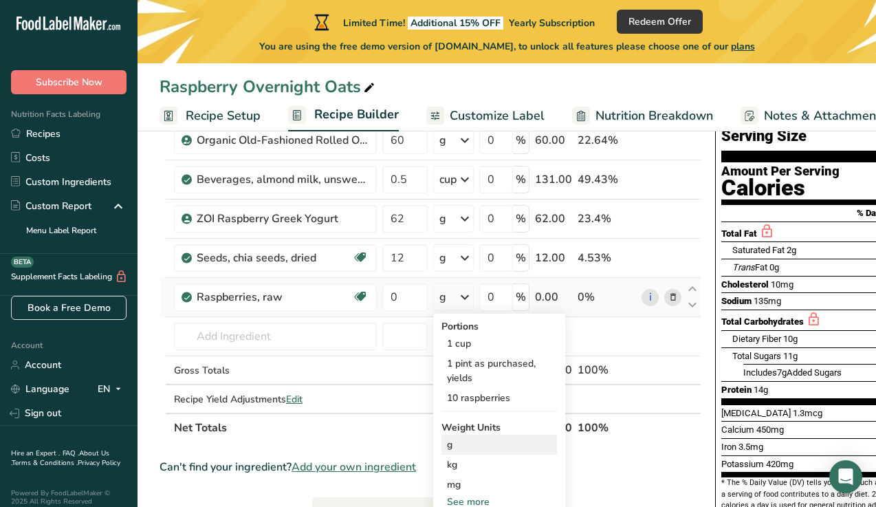
scroll to position [122, 0]
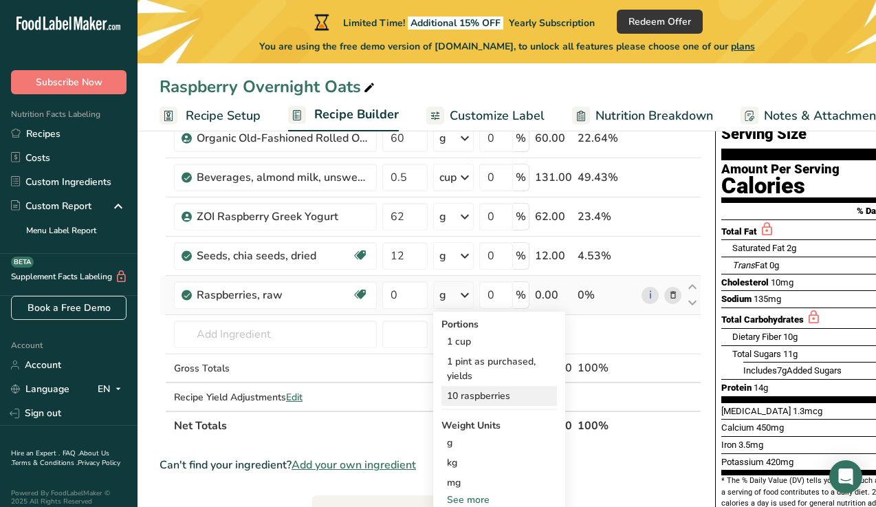
click at [484, 402] on div "10 raspberries" at bounding box center [500, 396] width 116 height 20
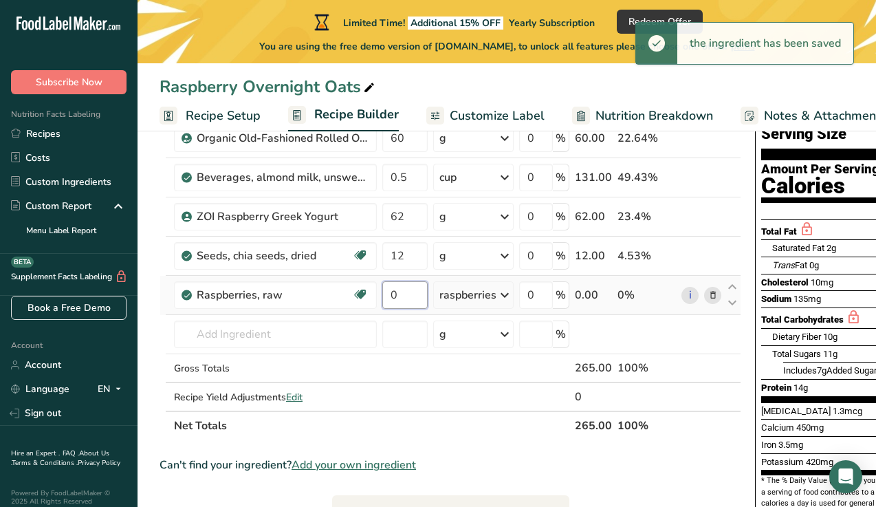
click at [408, 290] on input "0" at bounding box center [404, 295] width 45 height 28
type input "8"
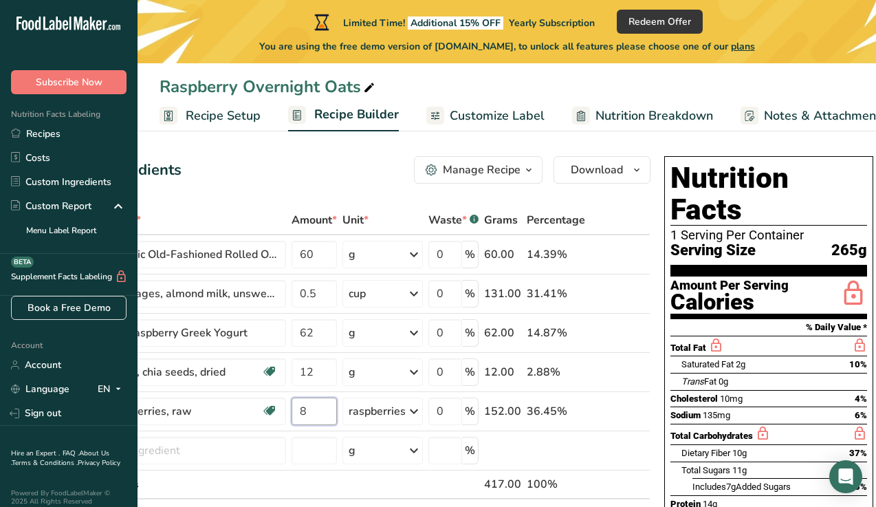
scroll to position [0, 0]
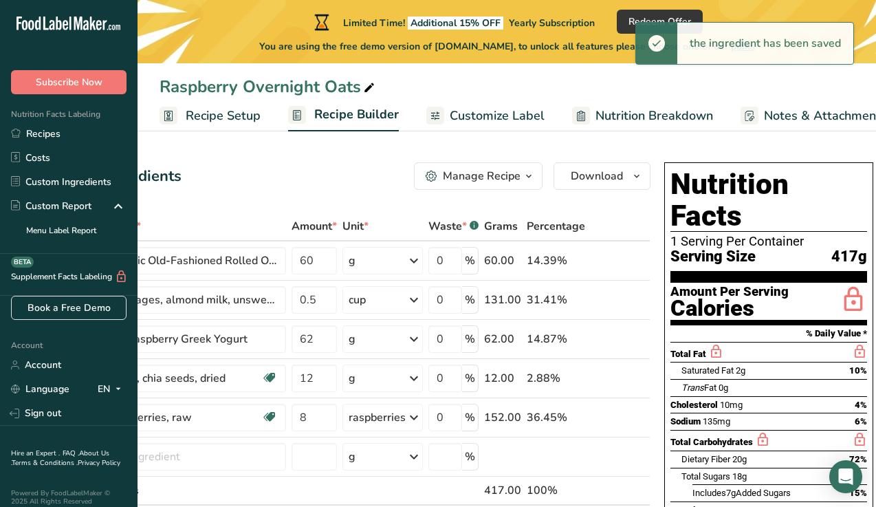
drag, startPoint x: 662, startPoint y: 155, endPoint x: 874, endPoint y: 479, distance: 387.5
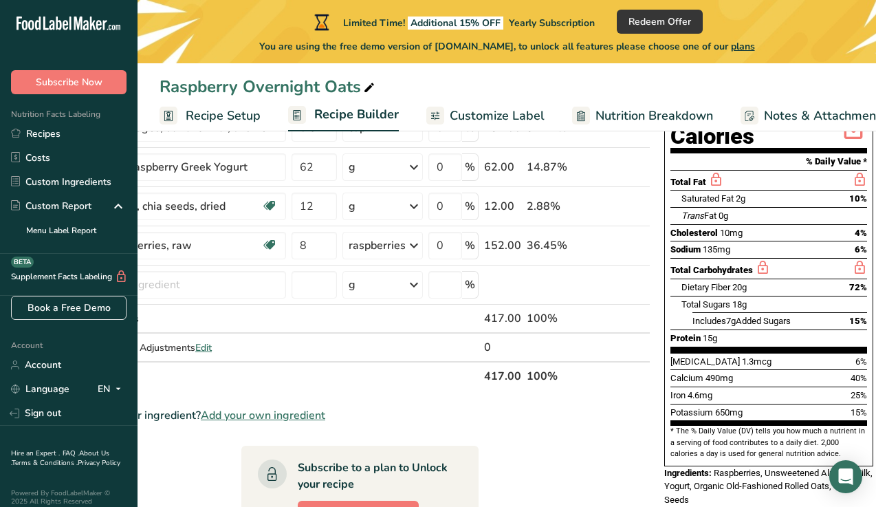
scroll to position [182, 0]
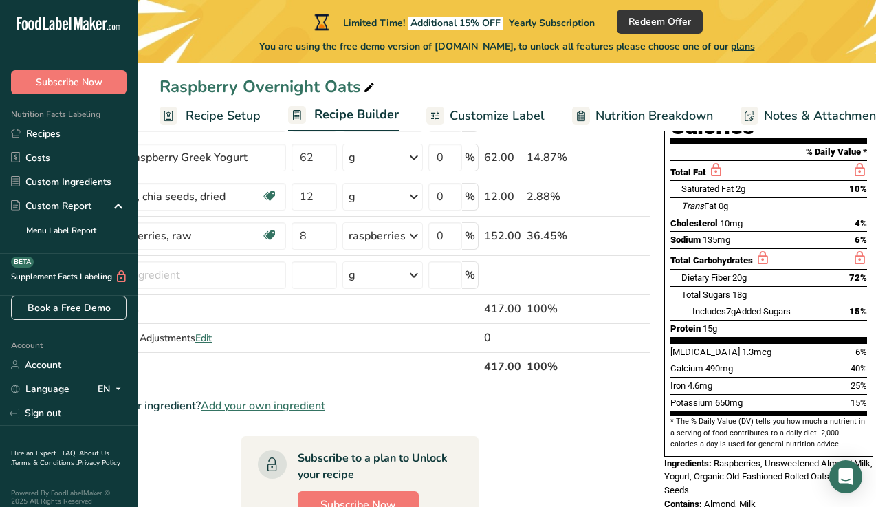
click at [855, 416] on section "* The % Daily Value (DV) tells you how much a nutrient in a serving of food con…" at bounding box center [769, 433] width 197 height 34
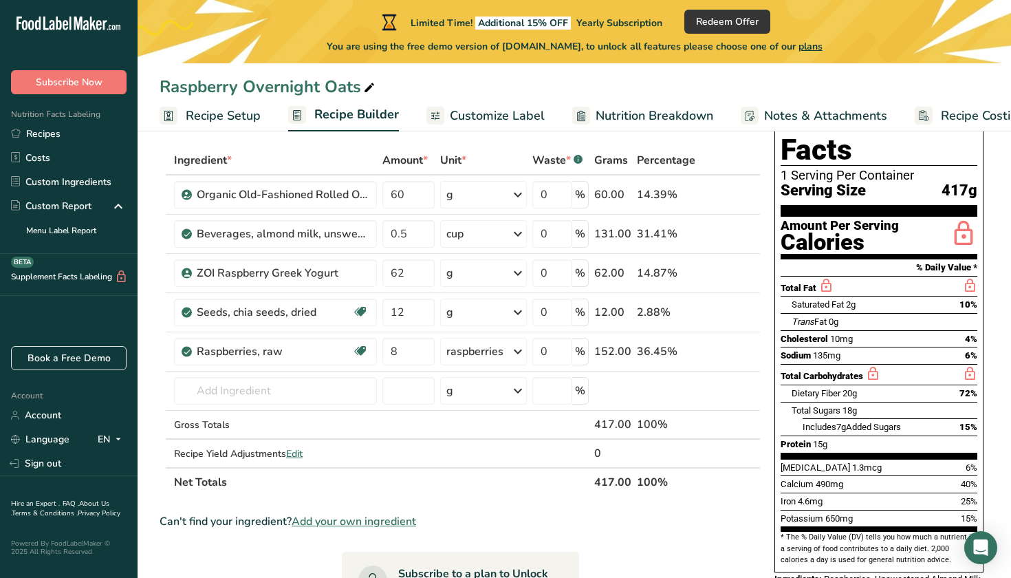
scroll to position [0, 0]
click at [371, 24] on div "Limited Time! Additional 15% OFF Yearly Subscription Redeem Offer You are using…" at bounding box center [575, 31] width 874 height 63
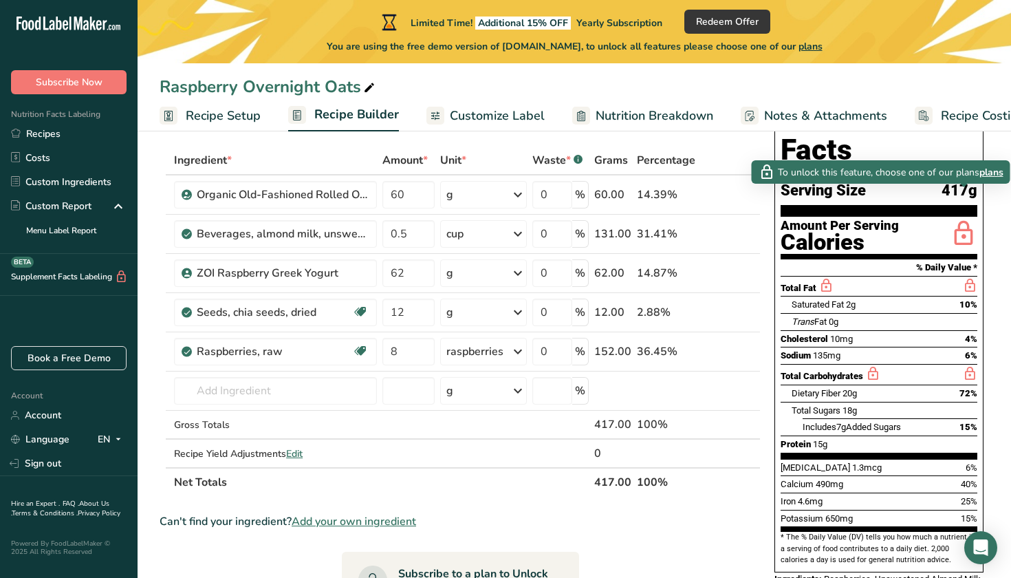
click at [876, 218] on icon at bounding box center [964, 234] width 28 height 32
click at [876, 175] on span "plans" at bounding box center [992, 172] width 24 height 14
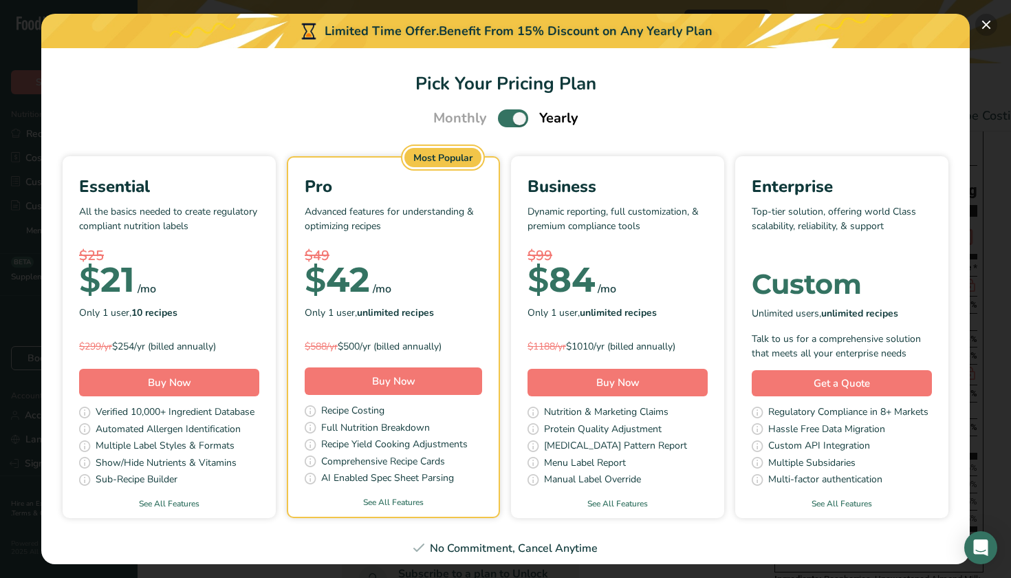
click at [876, 24] on button "Pick Your Pricing Plan Modal" at bounding box center [986, 25] width 22 height 22
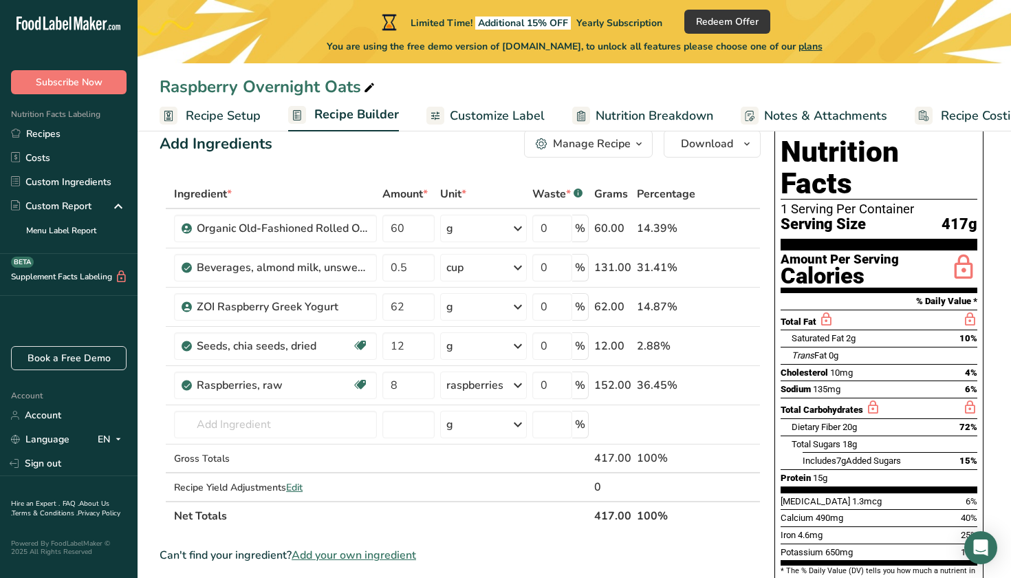
scroll to position [30, 0]
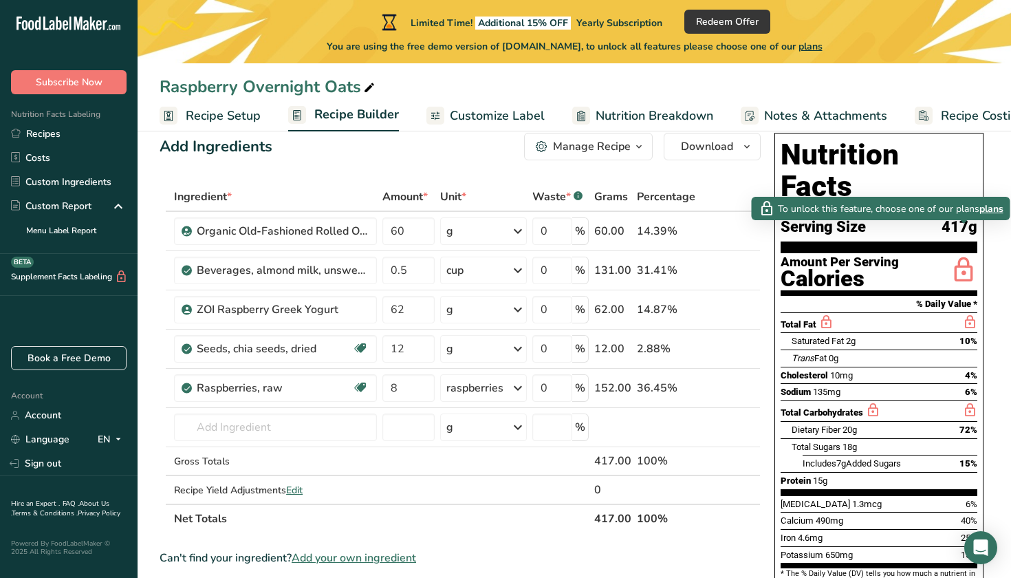
click at [876, 255] on icon at bounding box center [964, 271] width 28 height 32
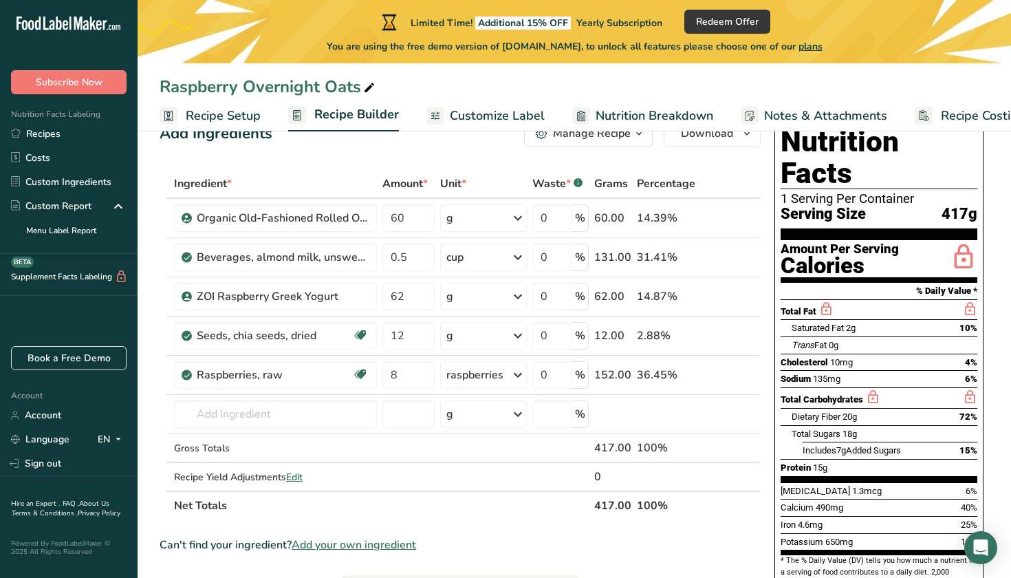
scroll to position [41, 0]
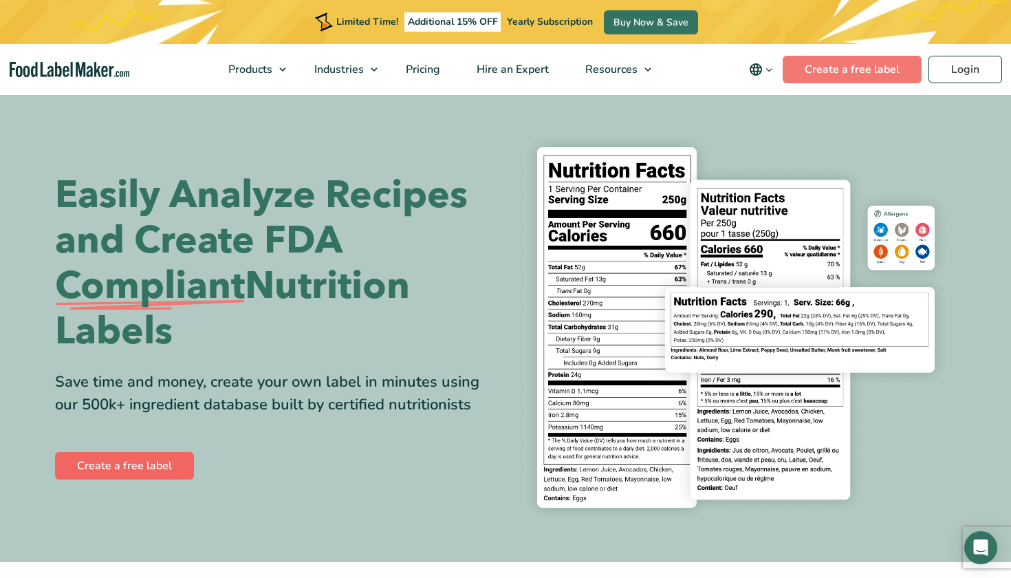
click at [145, 465] on link "Create a free label" at bounding box center [124, 466] width 139 height 28
